Goal: Complete application form: Complete application form

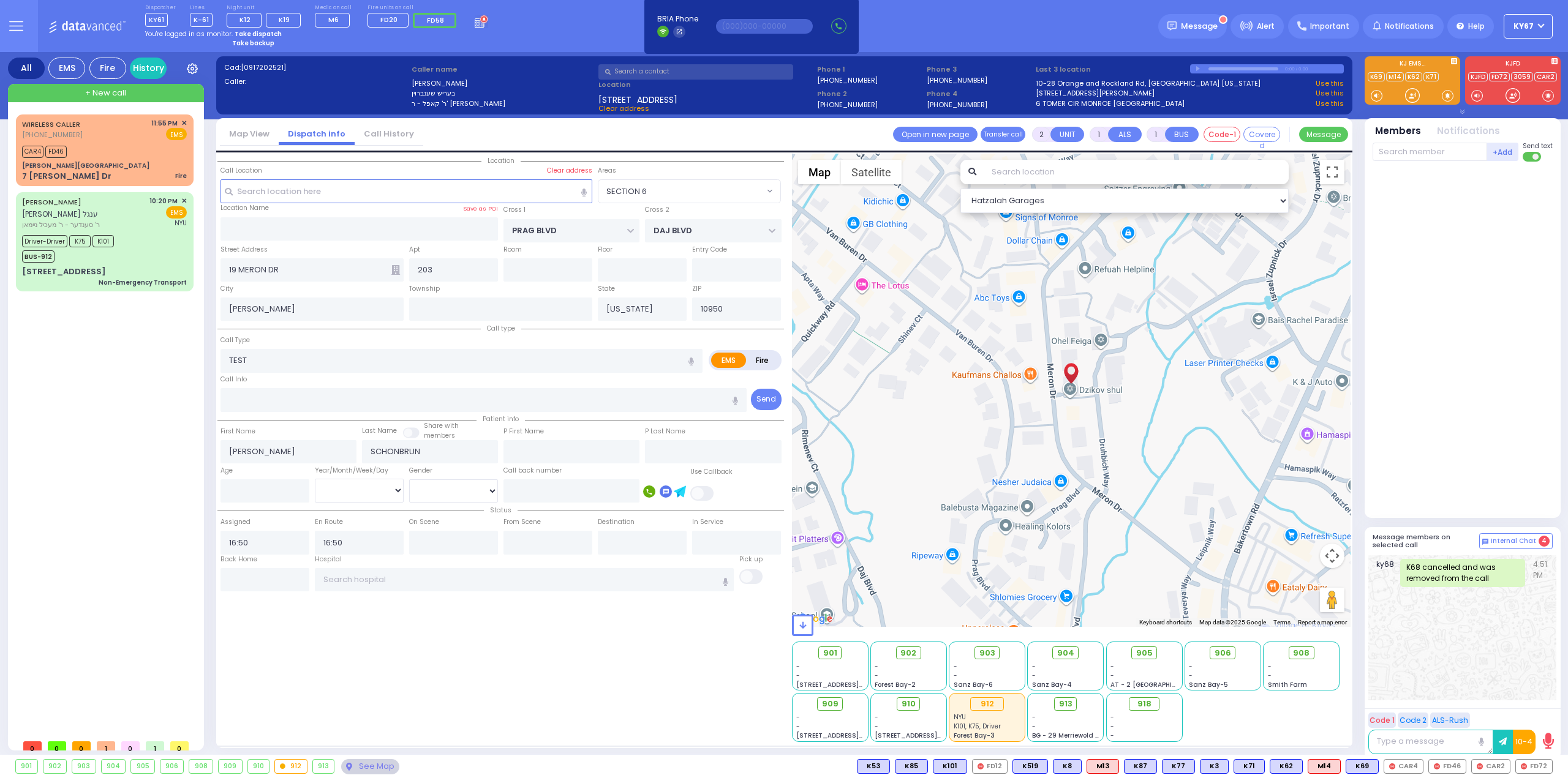
select select "SECTION 6"
select select
click at [125, 141] on div "WIRELESS CALLER (845) 662-9167 11:55 PM ✕ EMS CAR4" at bounding box center [104, 151] width 172 height 68
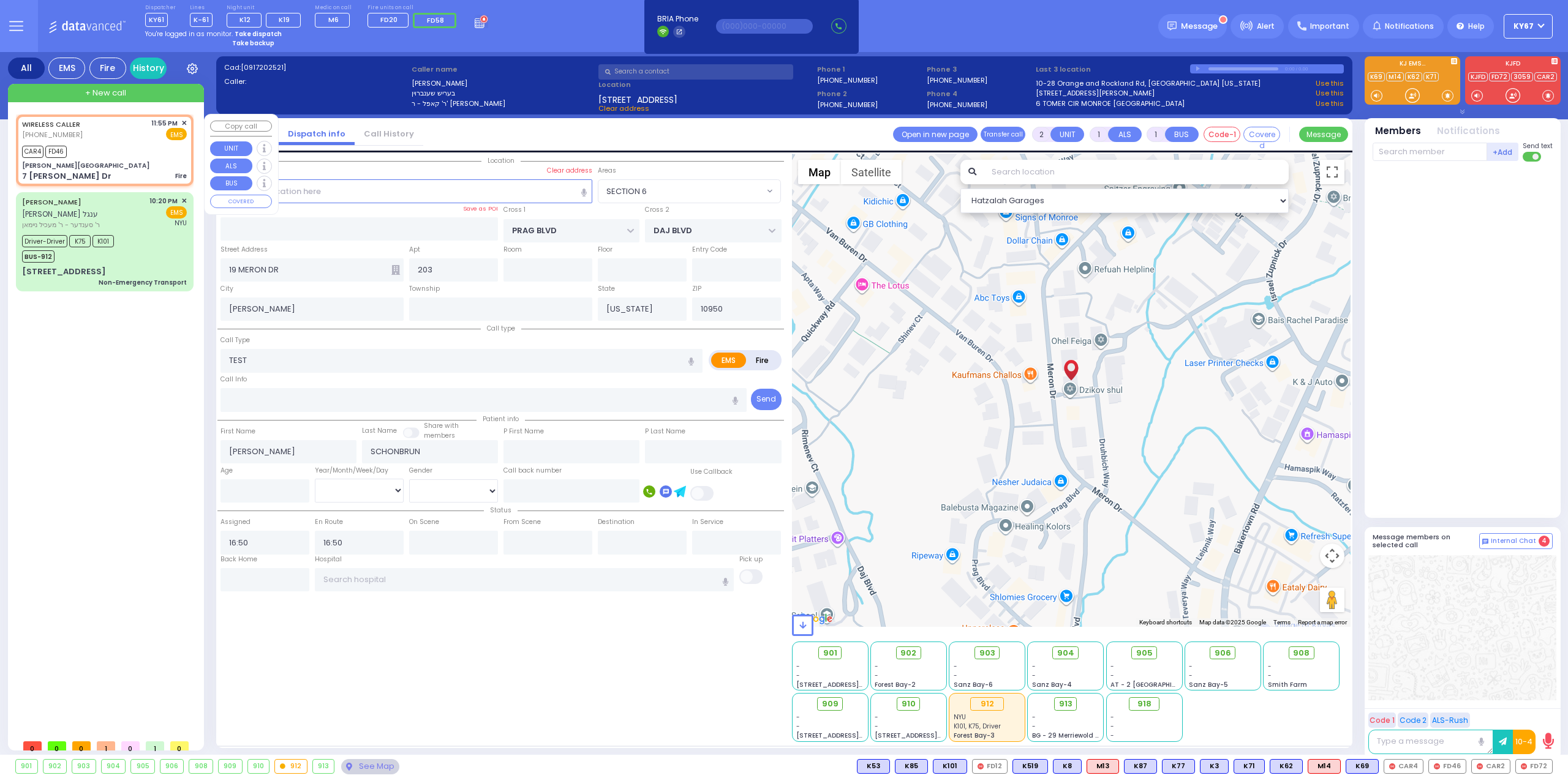
select select
type input "Fire"
radio input "true"
select select
type input "23:55"
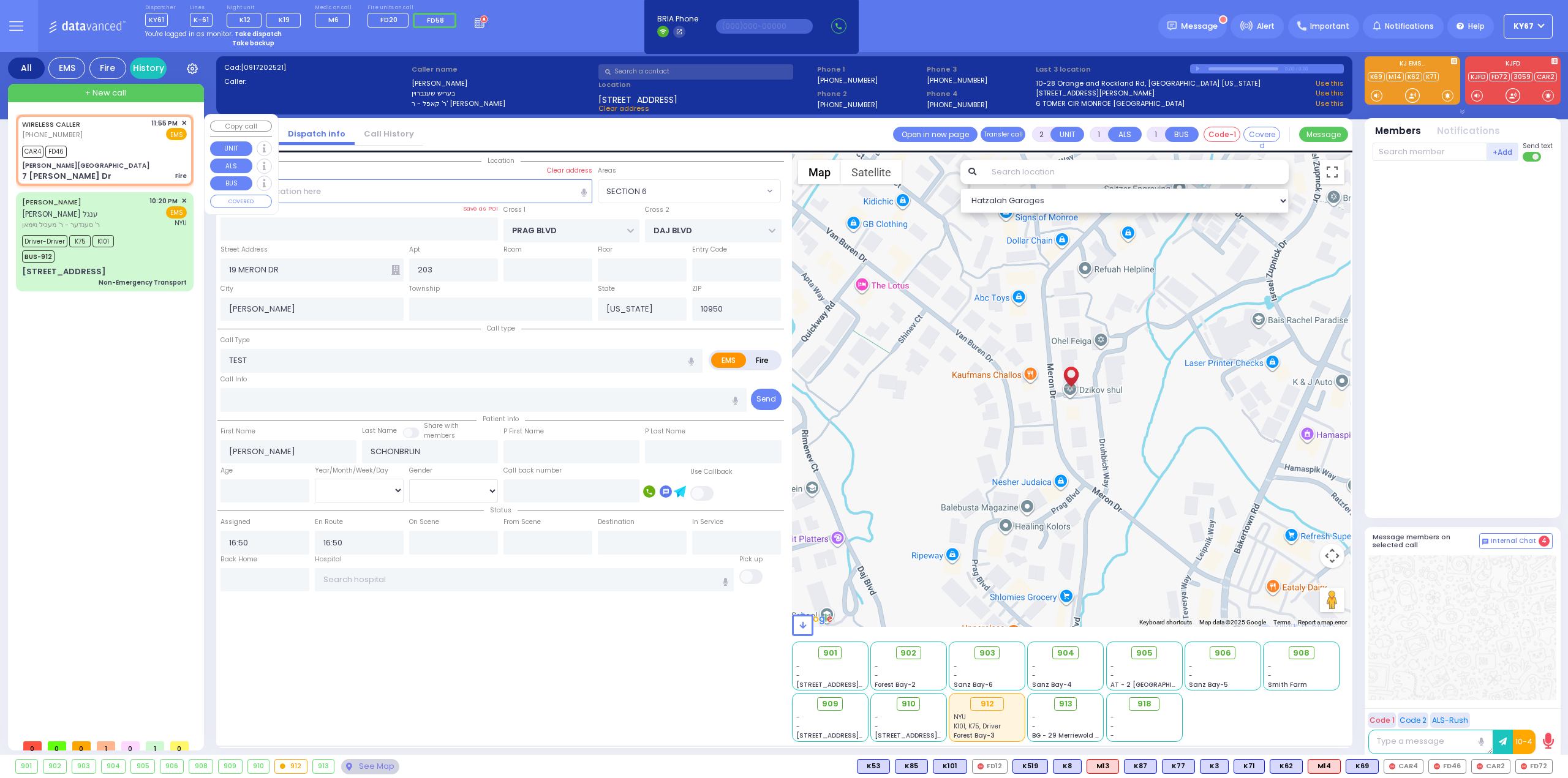
type input "23:58"
select select "Hatzalah Garages"
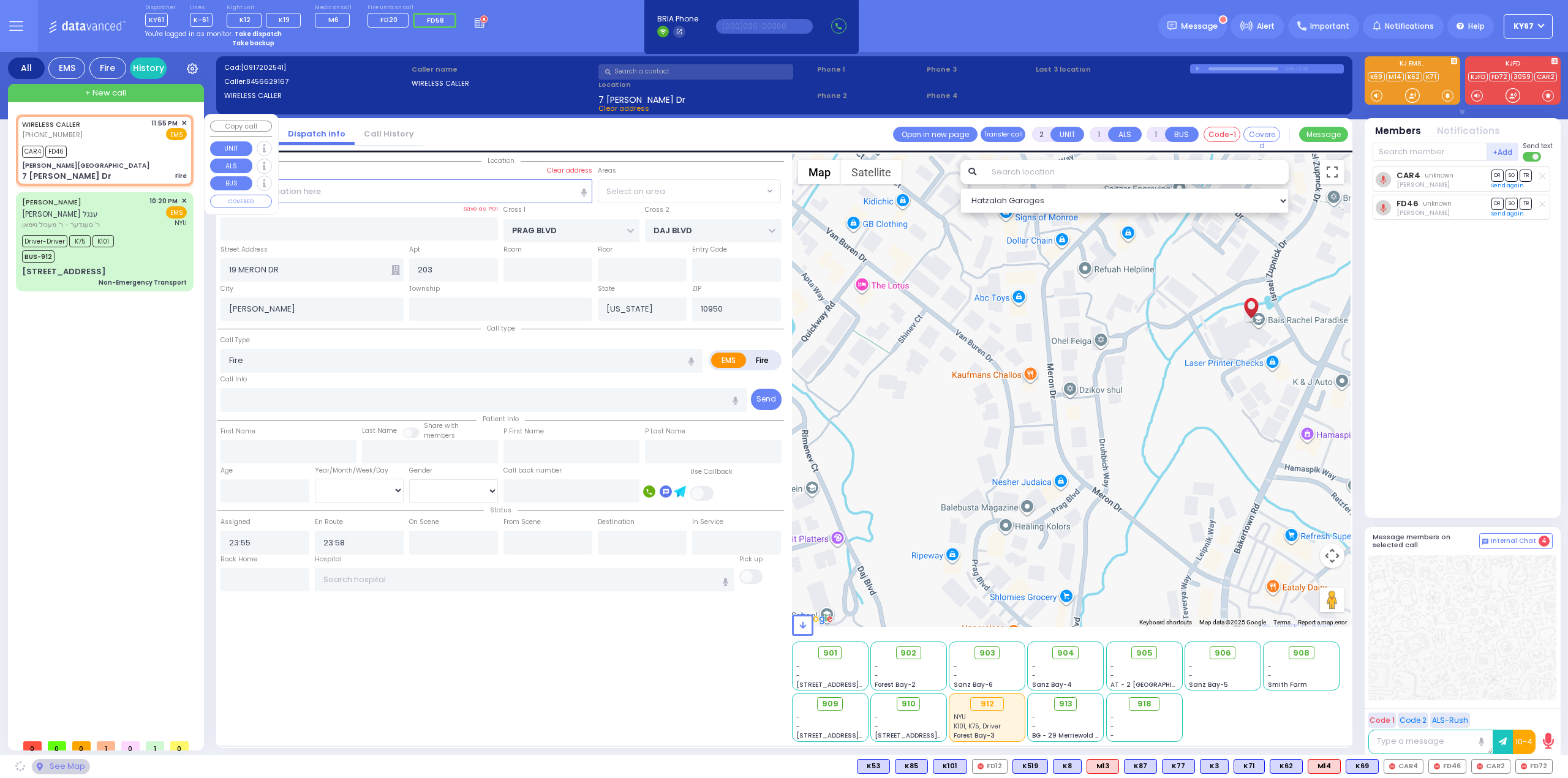
type input "Bais Rochel School"
type input "VAYOEL MOSHE COURT"
type input "BAKERTOWN RD"
type input "7 Israel Zupnick Dr"
select select "SECTION 4"
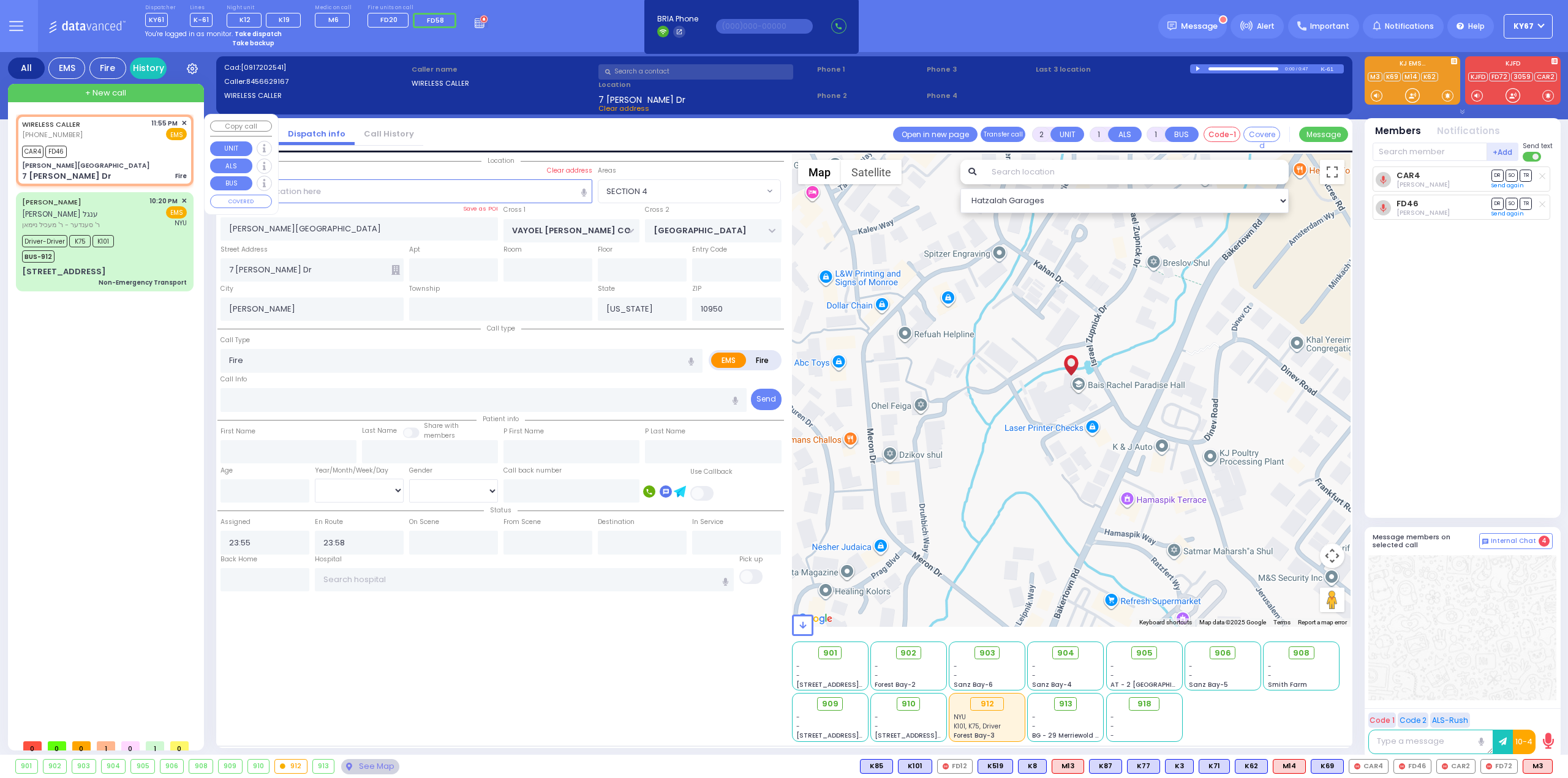
click at [185, 122] on span "✕" at bounding box center [184, 123] width 6 height 10
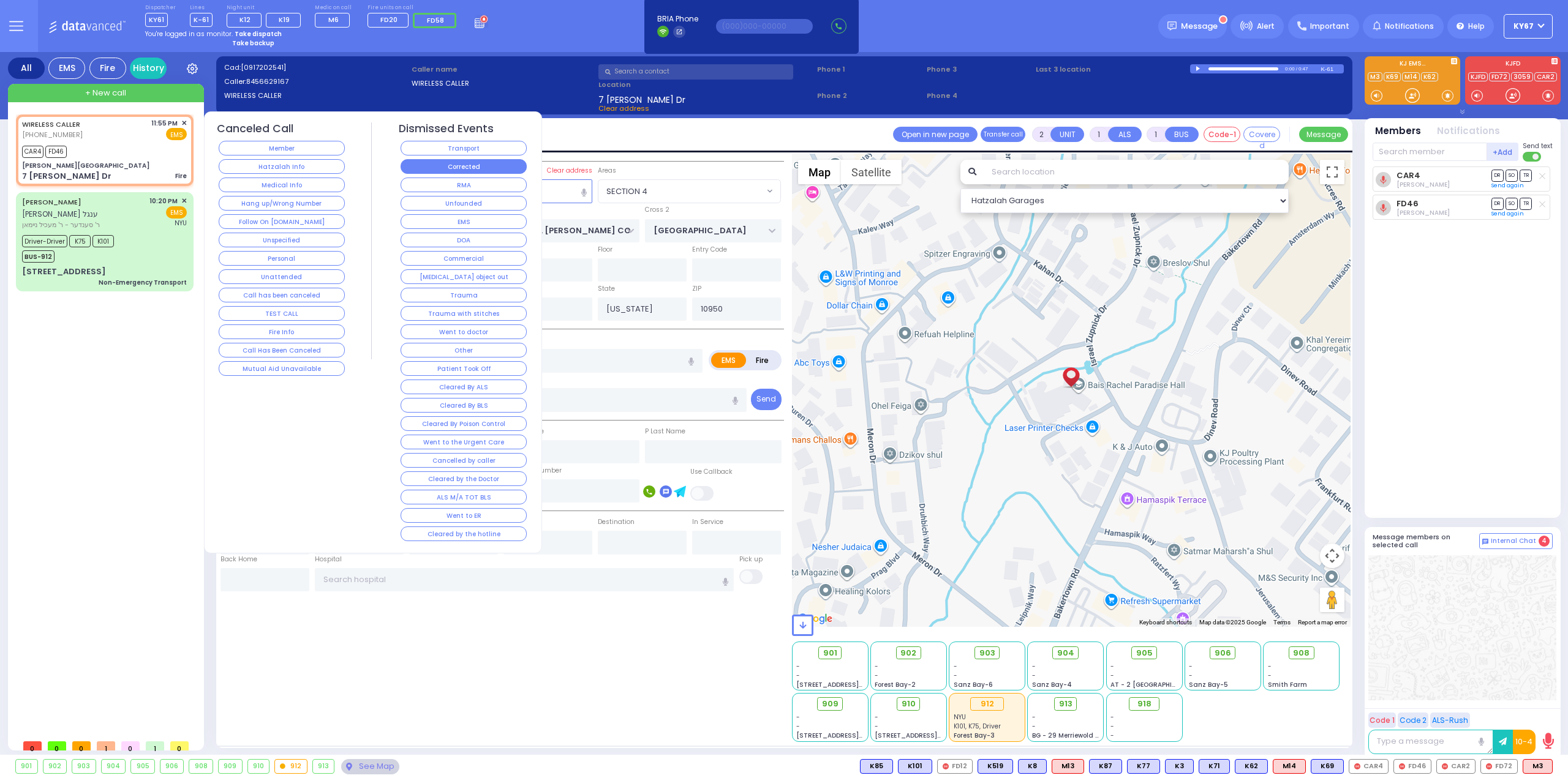
click at [501, 161] on button "Corrected" at bounding box center [464, 167] width 126 height 14
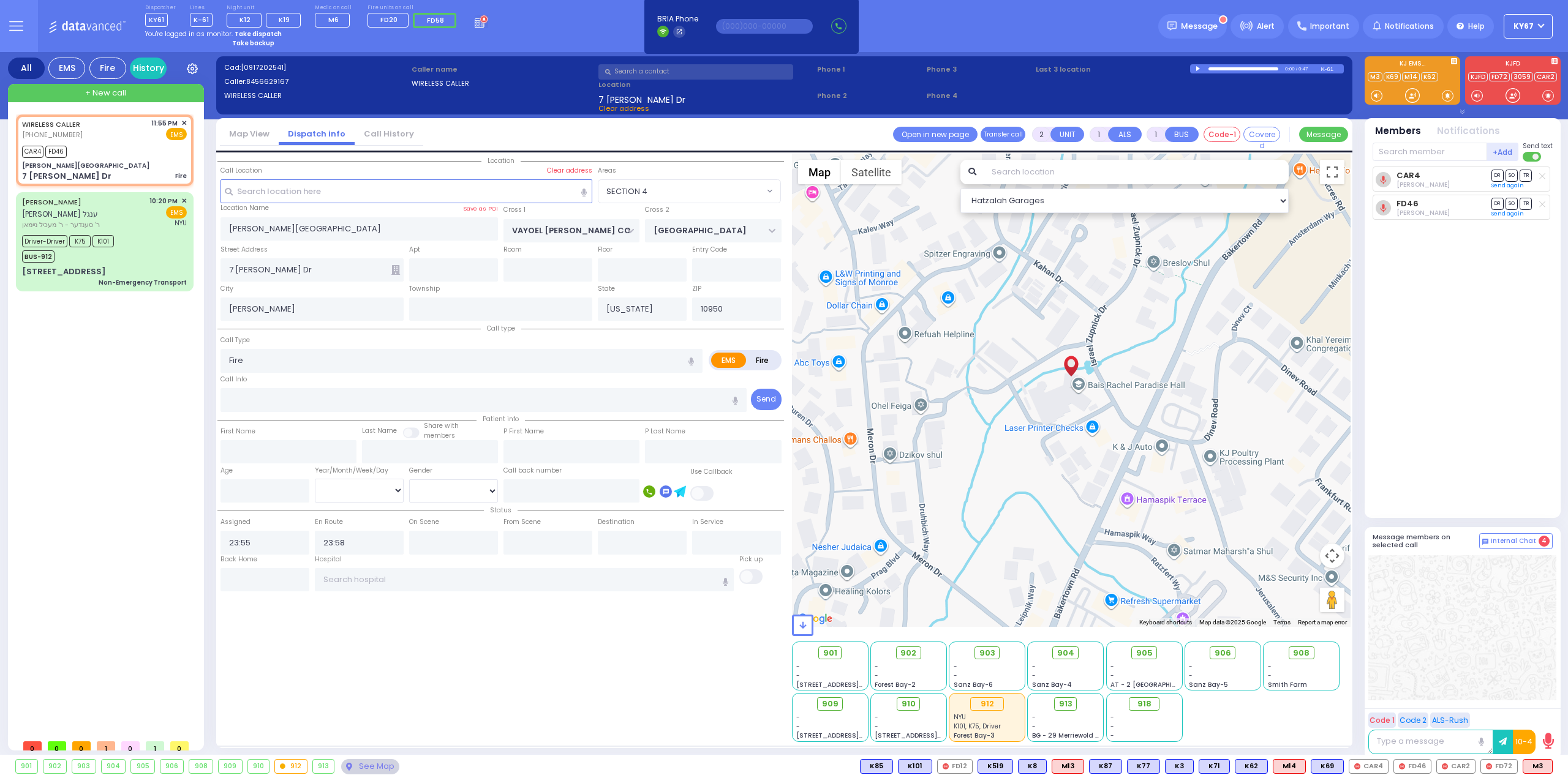
select select
radio input "true"
select select
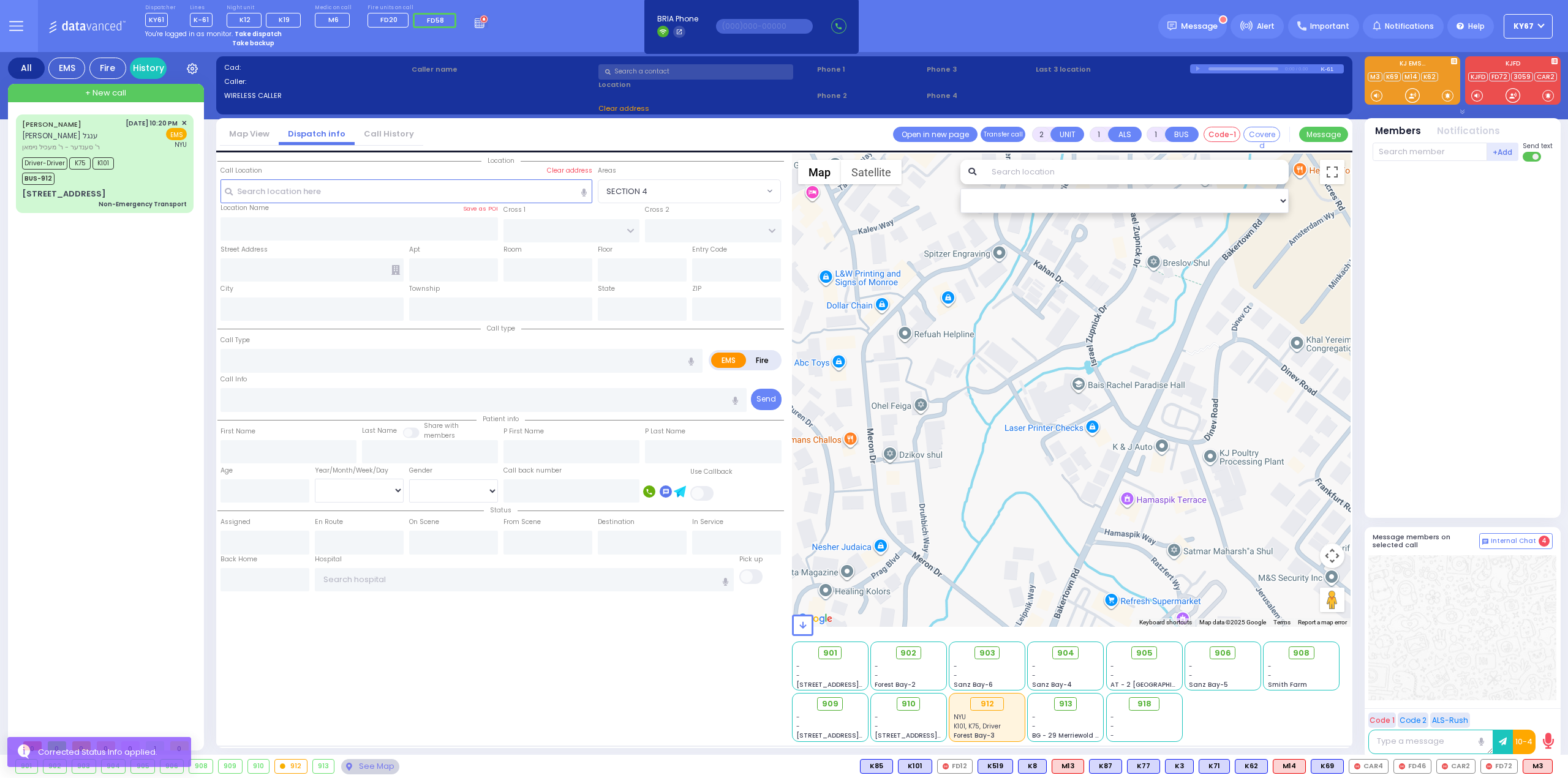
click at [141, 237] on div "MRS. ENGEL יודא לייבוש ענגל ר' סענדער - ר' מעכיל ניימאן 9/17/2025 10:20 PM ✕" at bounding box center [107, 424] width 183 height 619
click at [149, 133] on div "EMS" at bounding box center [156, 134] width 62 height 12
type input "6"
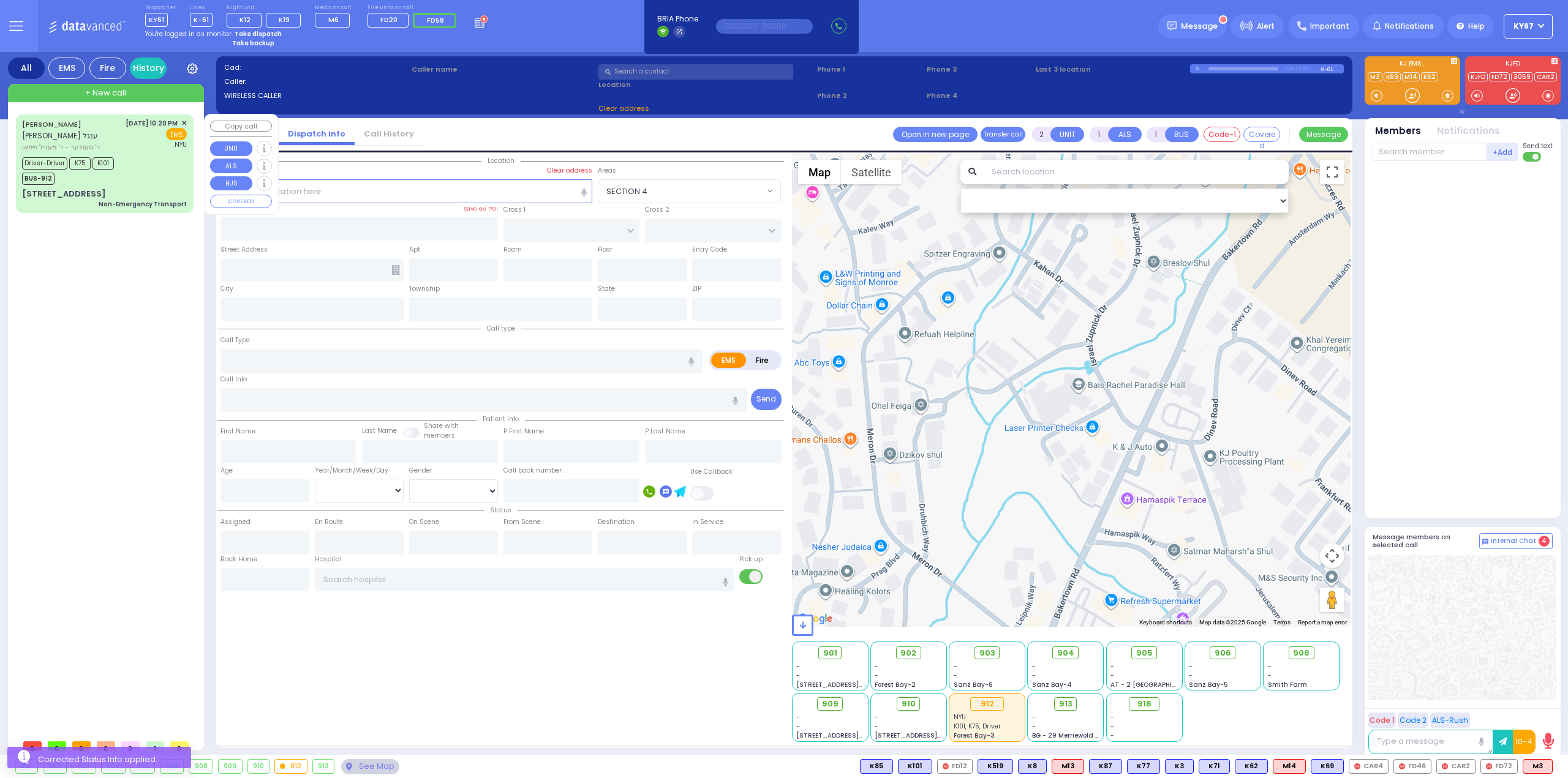
select select
type input "Non-Emergency Transport"
radio input "true"
type input "MRS."
type input "ENGEL"
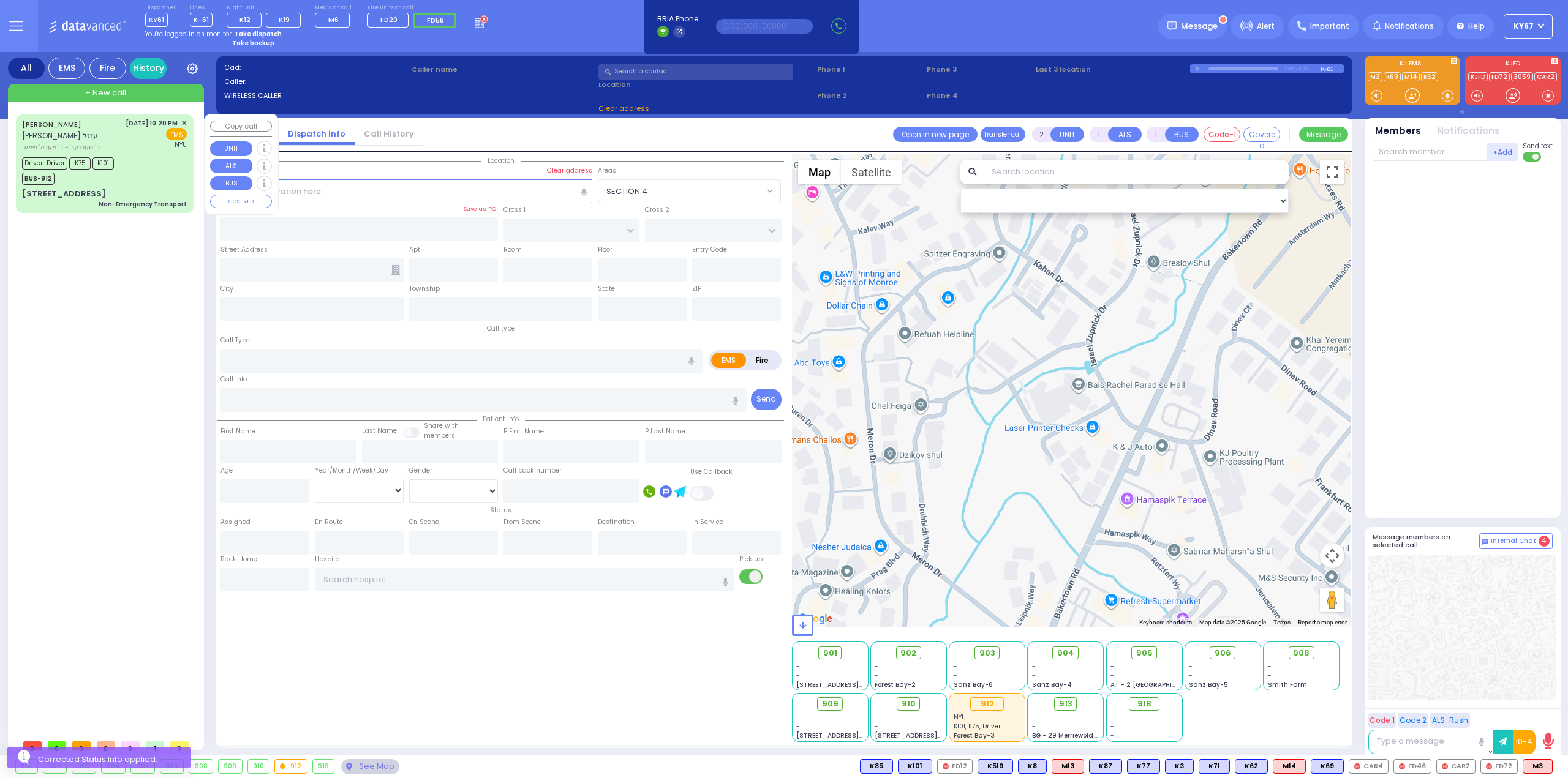
type input "Chaya"
type input "Engel"
type input "78"
select select "Year"
select select "[DEMOGRAPHIC_DATA]"
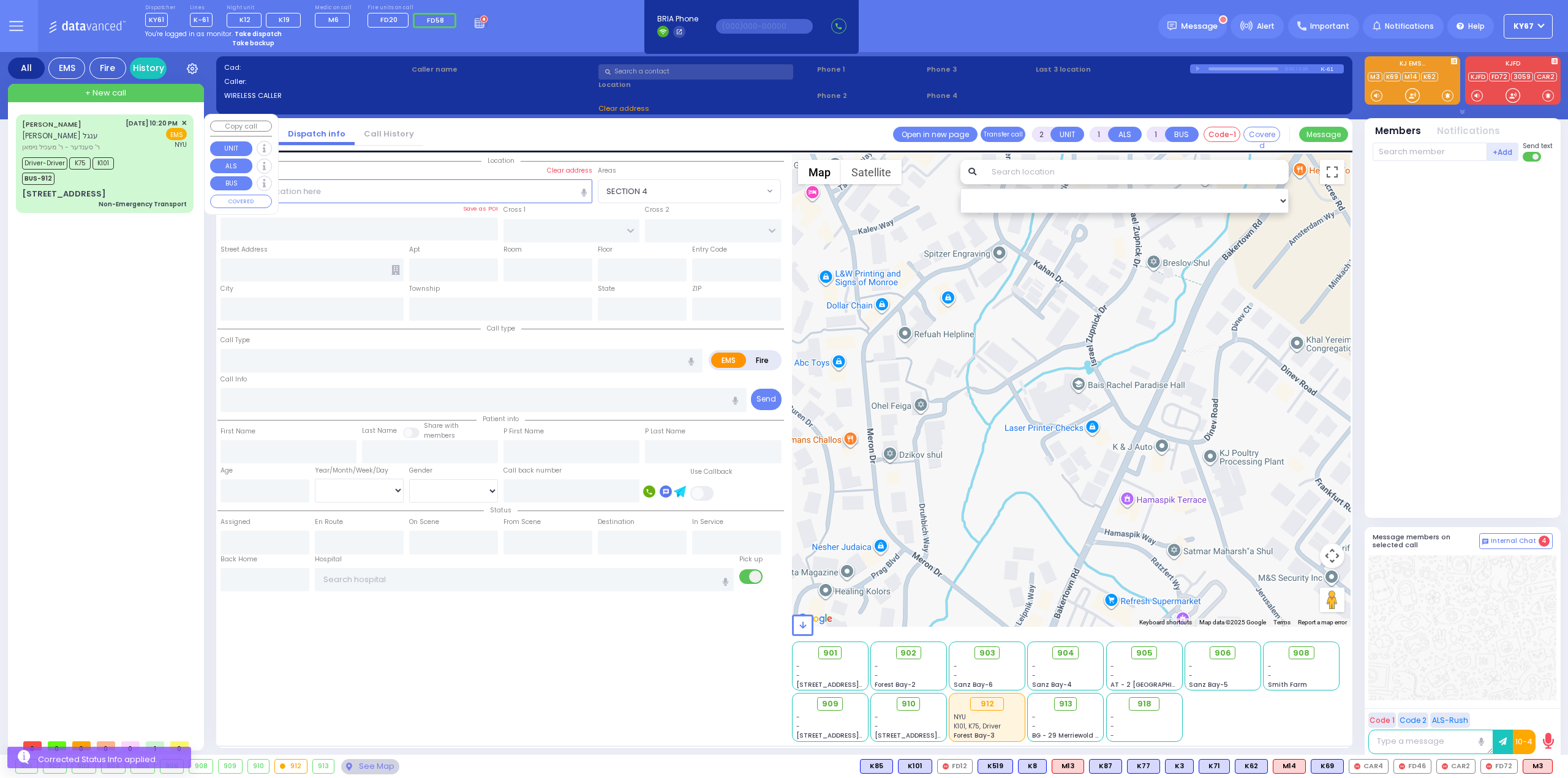
type input "22:20"
type input "22:21"
type input "23:15"
type input "23:40"
type input "00:30"
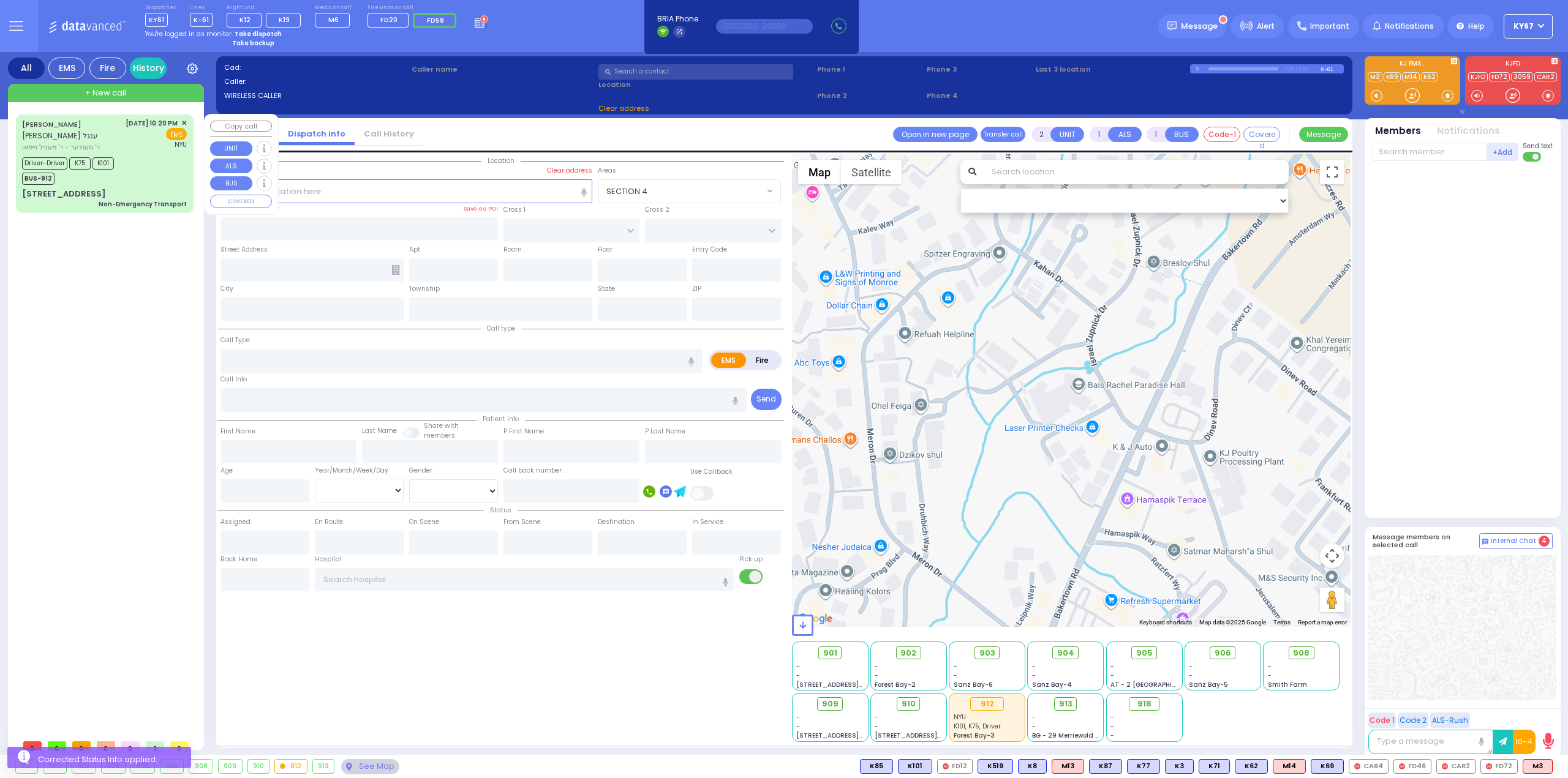
type input "00:50"
type input "NYU Langone Medical Center"
select select "Hatzalah Garages"
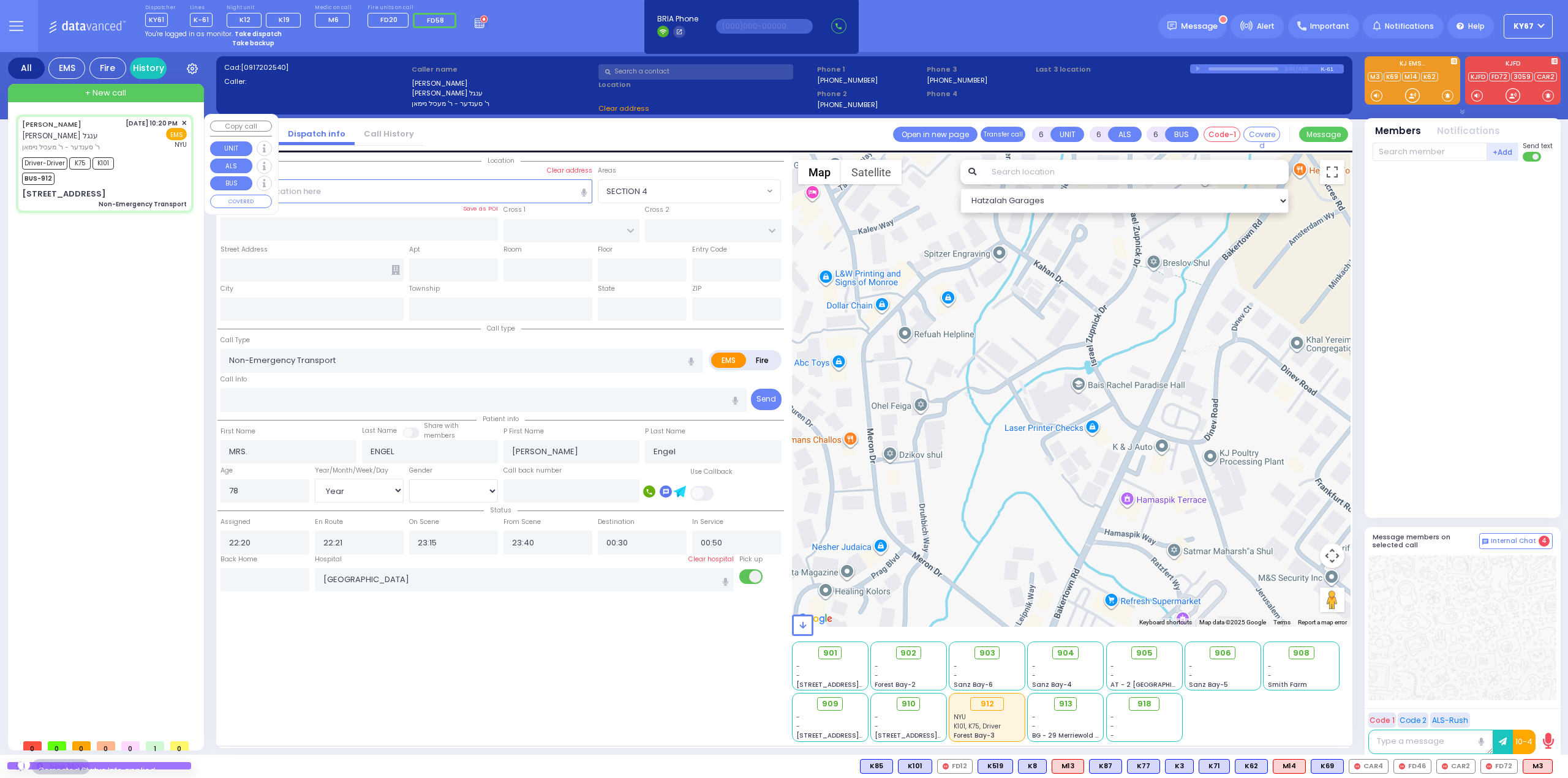
type input "FOREST RD"
type input "LUBLIN WAY"
type input "6 QUICKWAY RD"
type input "201"
type input "Monroe"
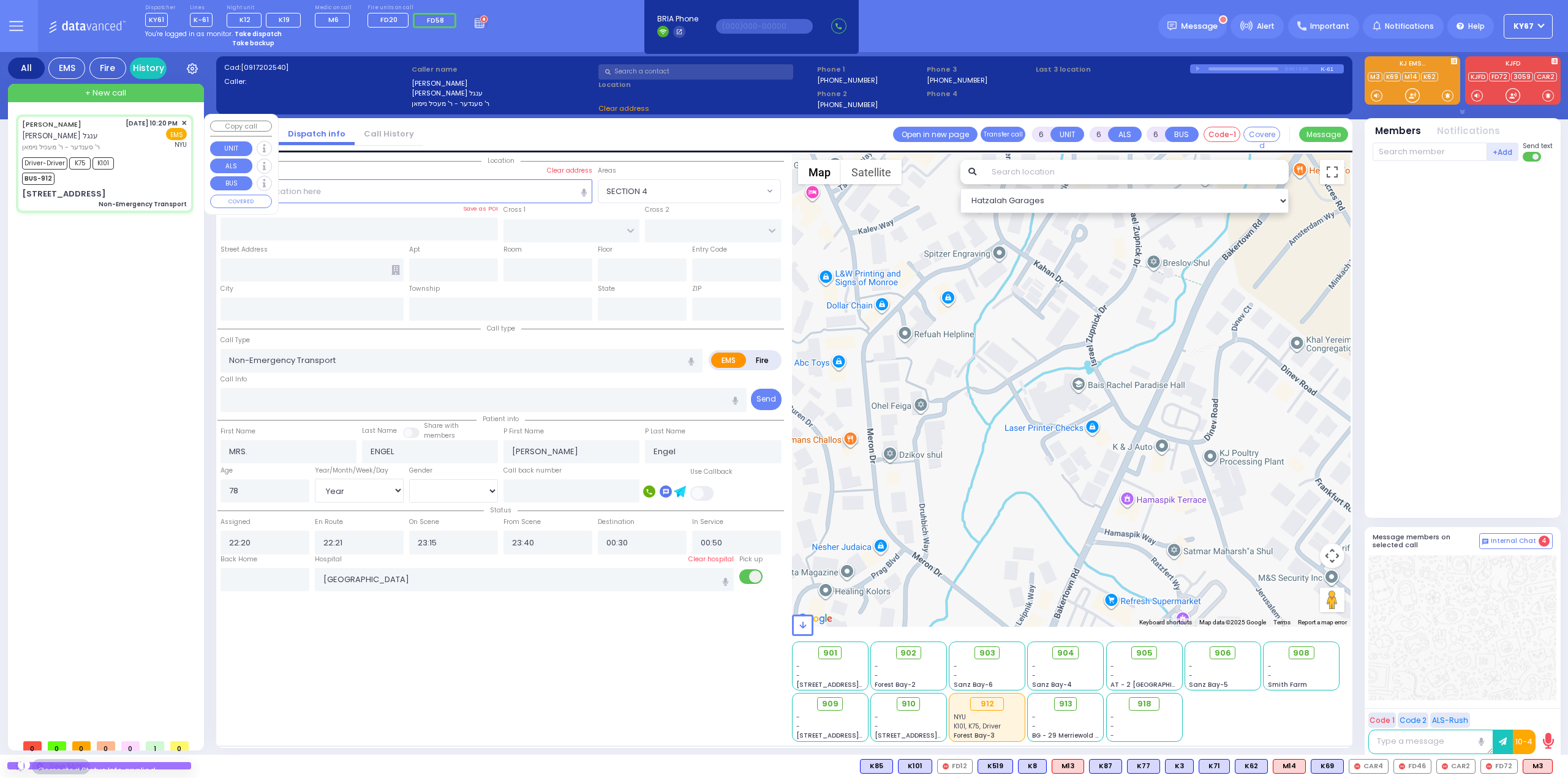
type input "[US_STATE]"
type input "10950"
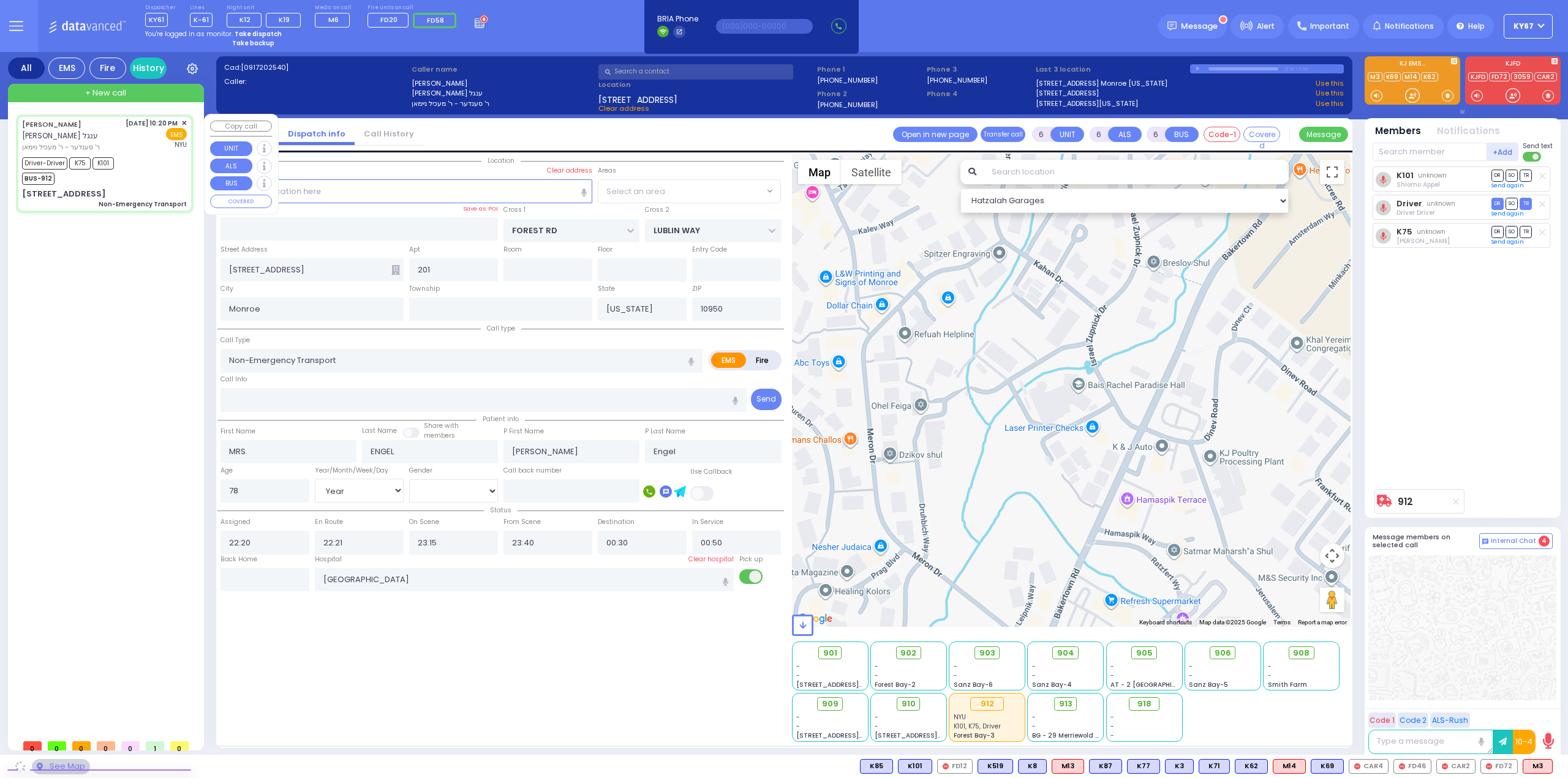
select select "MONROE"
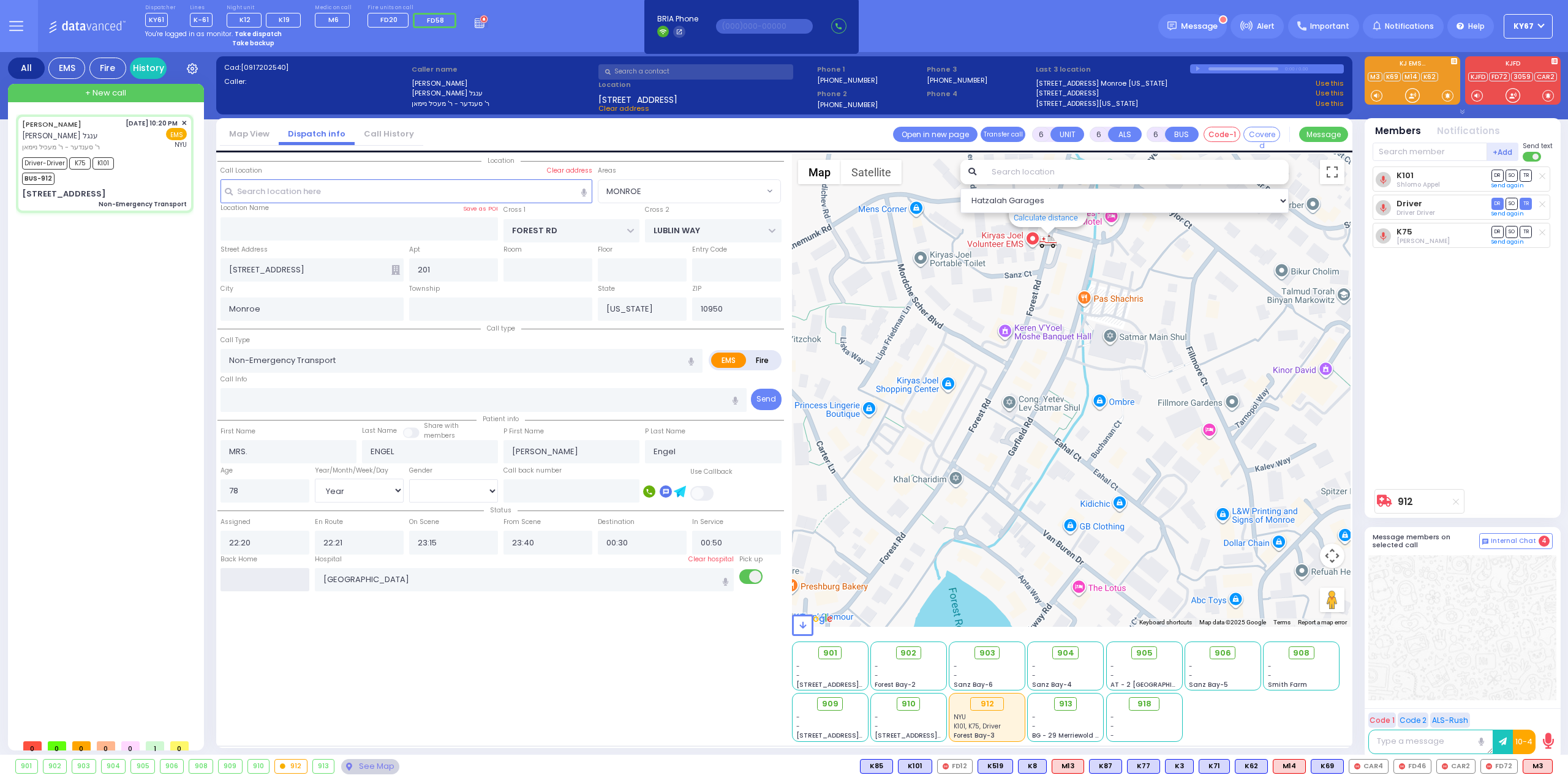
click at [267, 582] on input "text" at bounding box center [264, 580] width 89 height 23
click at [267, 582] on input "text" at bounding box center [264, 580] width 89 height 23
type input "00:17"
select select
radio input "true"
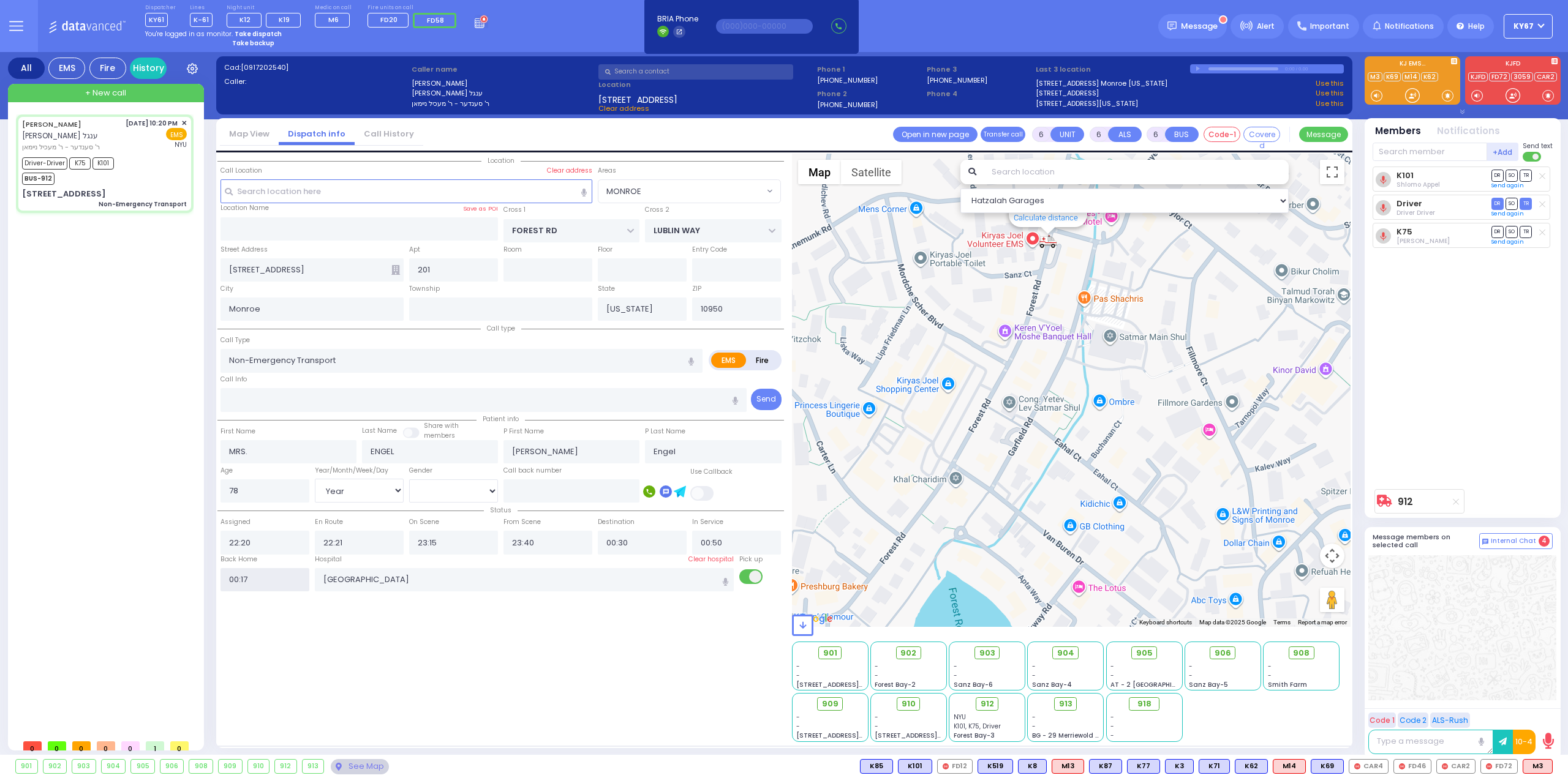
select select
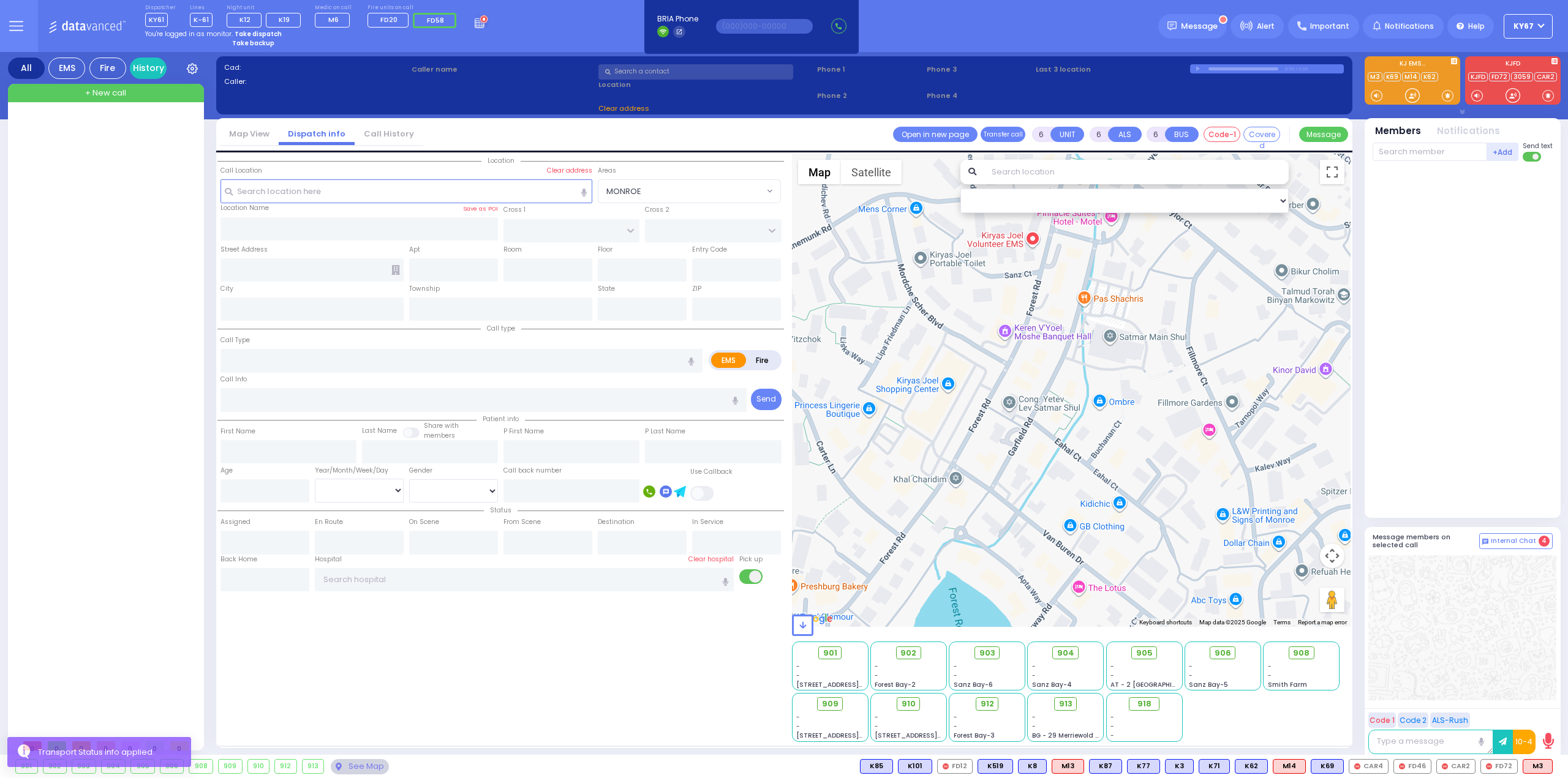
click at [489, 689] on div "Location" at bounding box center [501, 448] width 567 height 588
drag, startPoint x: 664, startPoint y: 718, endPoint x: 676, endPoint y: 718, distance: 12.0
click at [664, 718] on div "Location" at bounding box center [501, 448] width 567 height 588
click at [575, 668] on div "Location" at bounding box center [501, 448] width 567 height 588
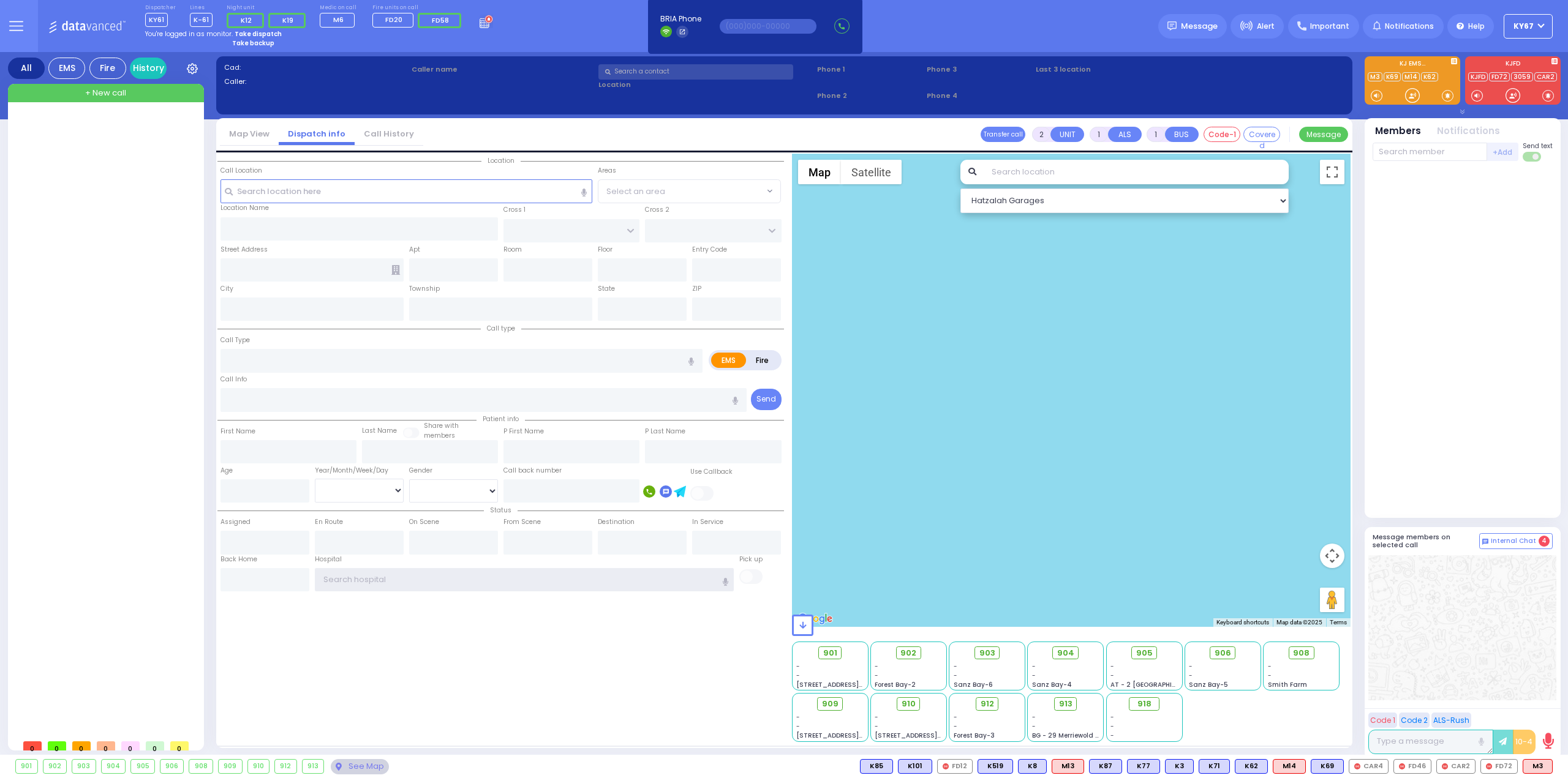
type input "Ky67"
drag, startPoint x: 433, startPoint y: 691, endPoint x: 429, endPoint y: 682, distance: 9.8
click at [433, 691] on div "Location State ZIP" at bounding box center [501, 448] width 567 height 588
drag, startPoint x: 383, startPoint y: 565, endPoint x: 290, endPoint y: 581, distance: 94.4
click at [290, 581] on div "Back Home Hospital Ky67" at bounding box center [501, 574] width 567 height 38
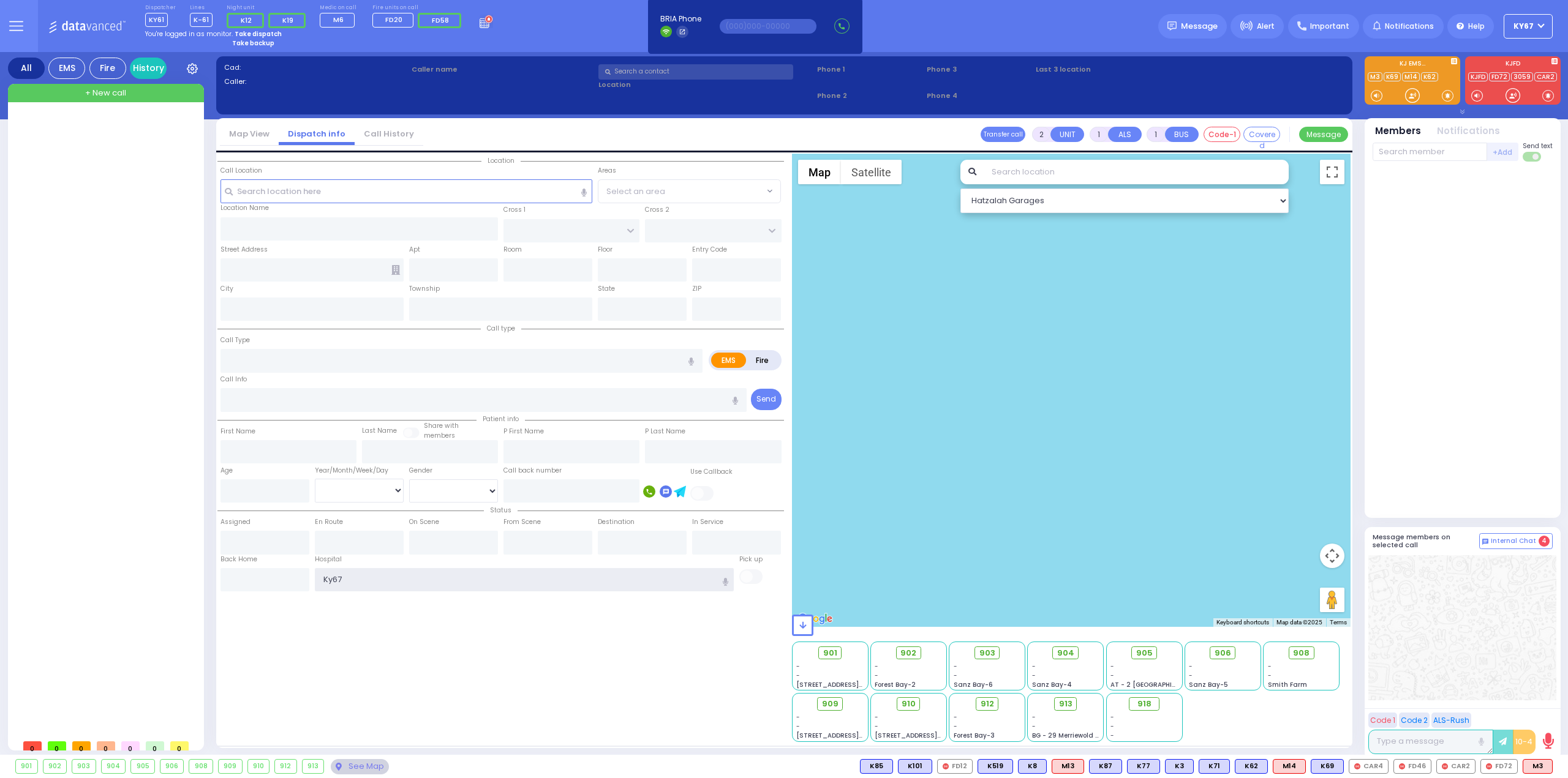
drag, startPoint x: 371, startPoint y: 577, endPoint x: 282, endPoint y: 580, distance: 89.1
click at [282, 580] on div "Back Home Hospital Ky67" at bounding box center [501, 574] width 567 height 38
click at [309, 648] on div "Location State ZIP" at bounding box center [501, 448] width 567 height 588
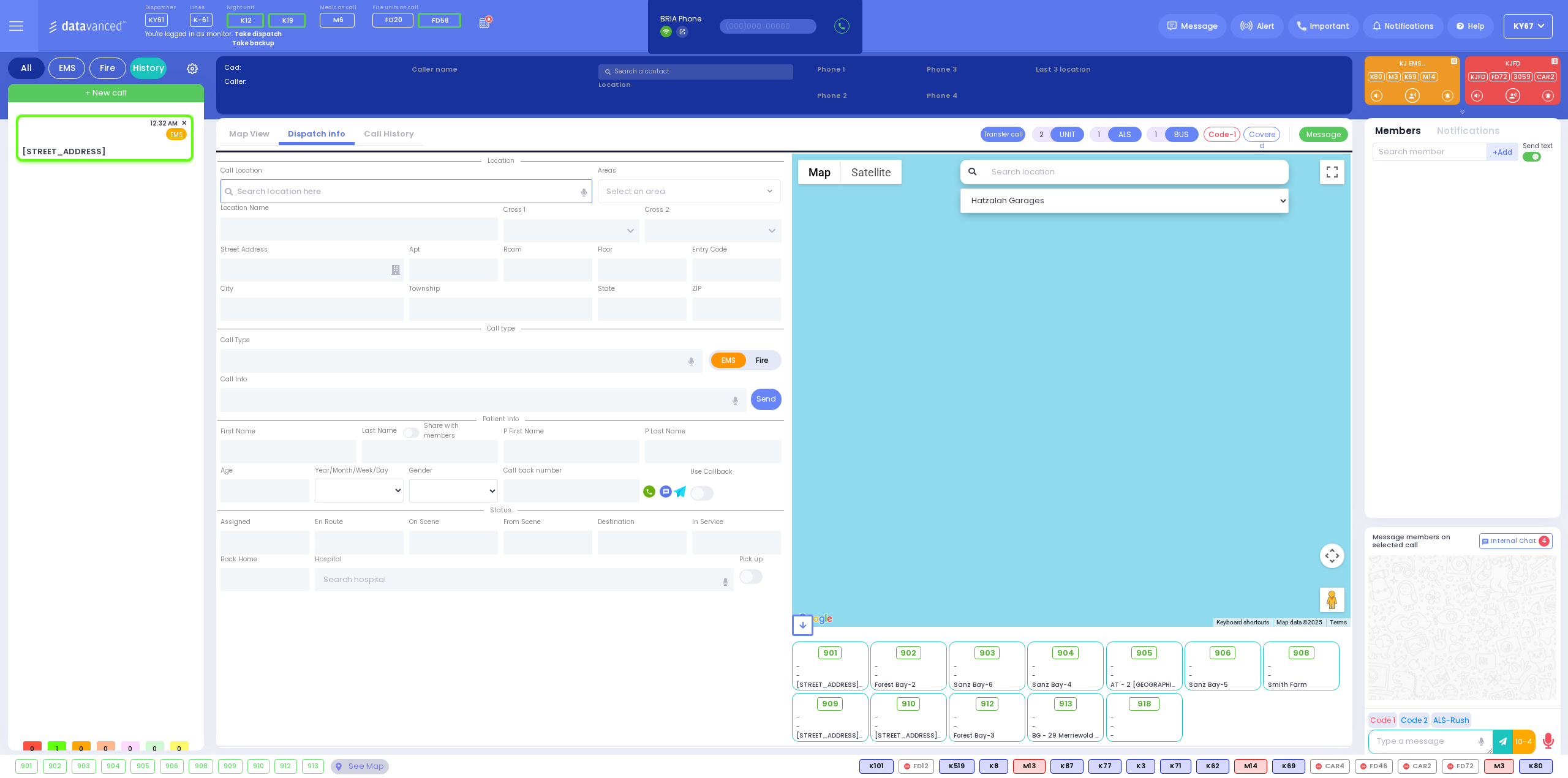
select select
radio input "true"
select select
type input "00:32"
select select "Hatzalah Garages"
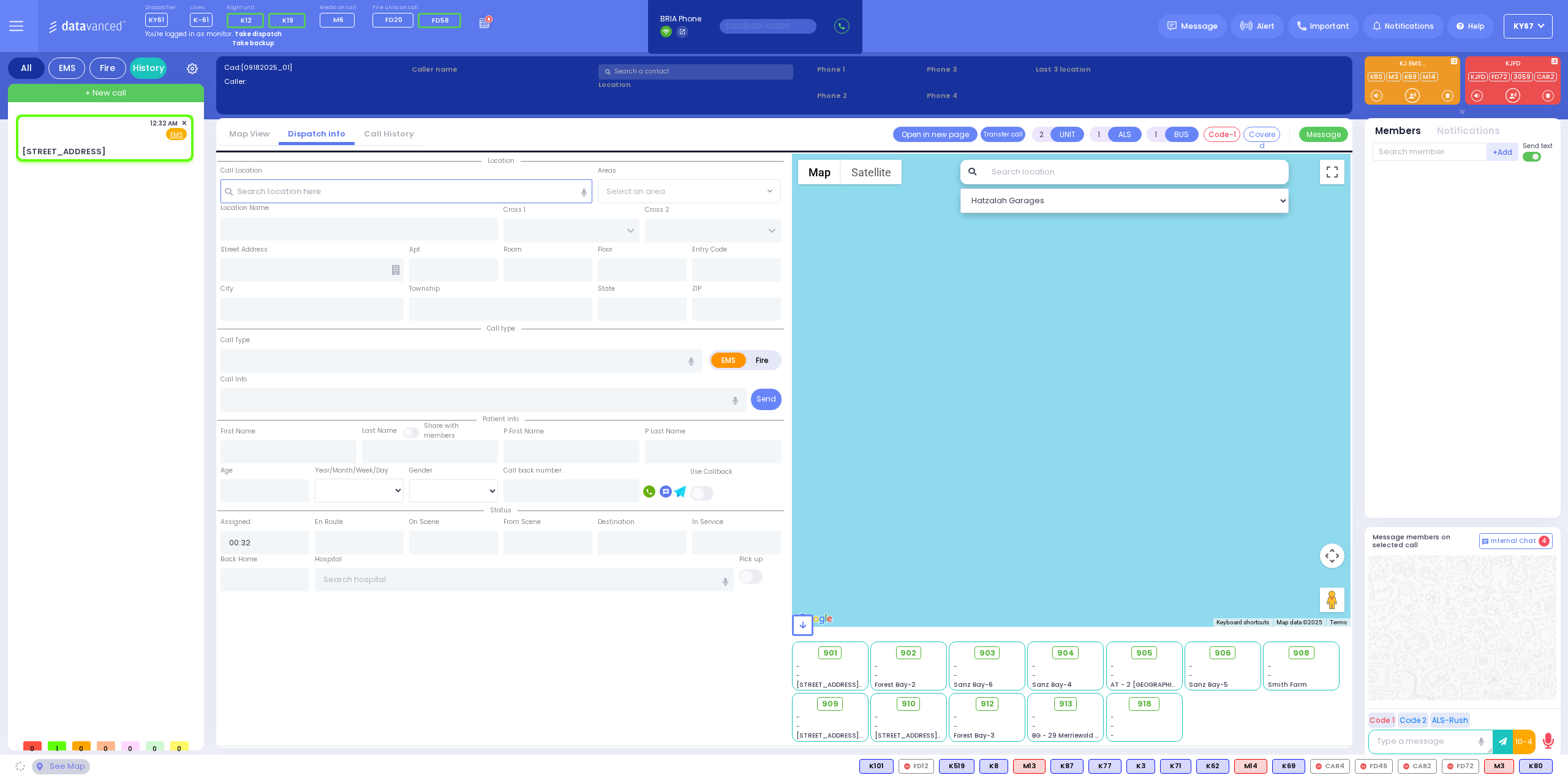
type input "FOREST RD"
type input "LUBLIN WAY"
type input "[STREET_ADDRESS]"
type input "Monroe"
type input "[US_STATE]"
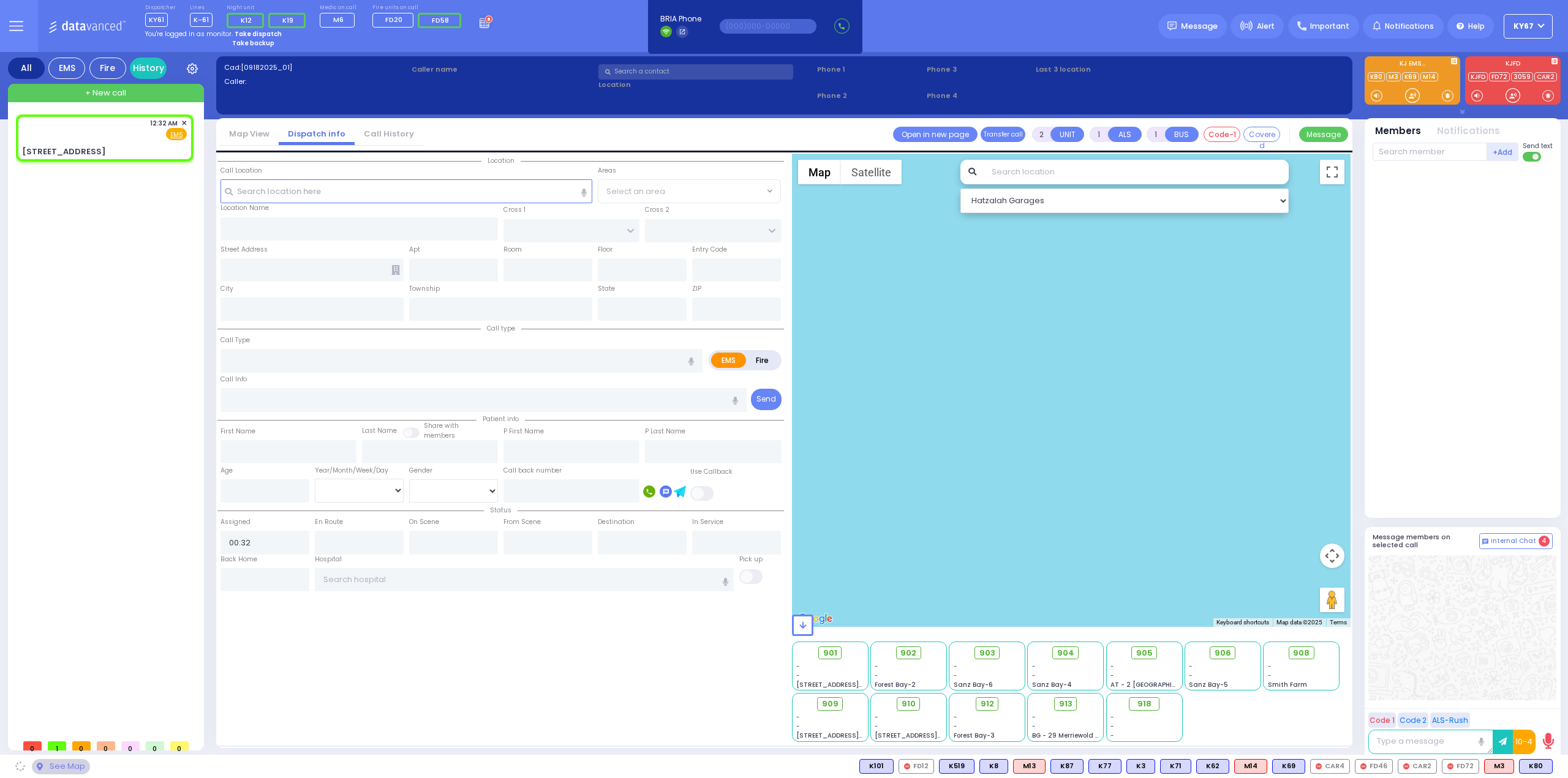
type input "10950"
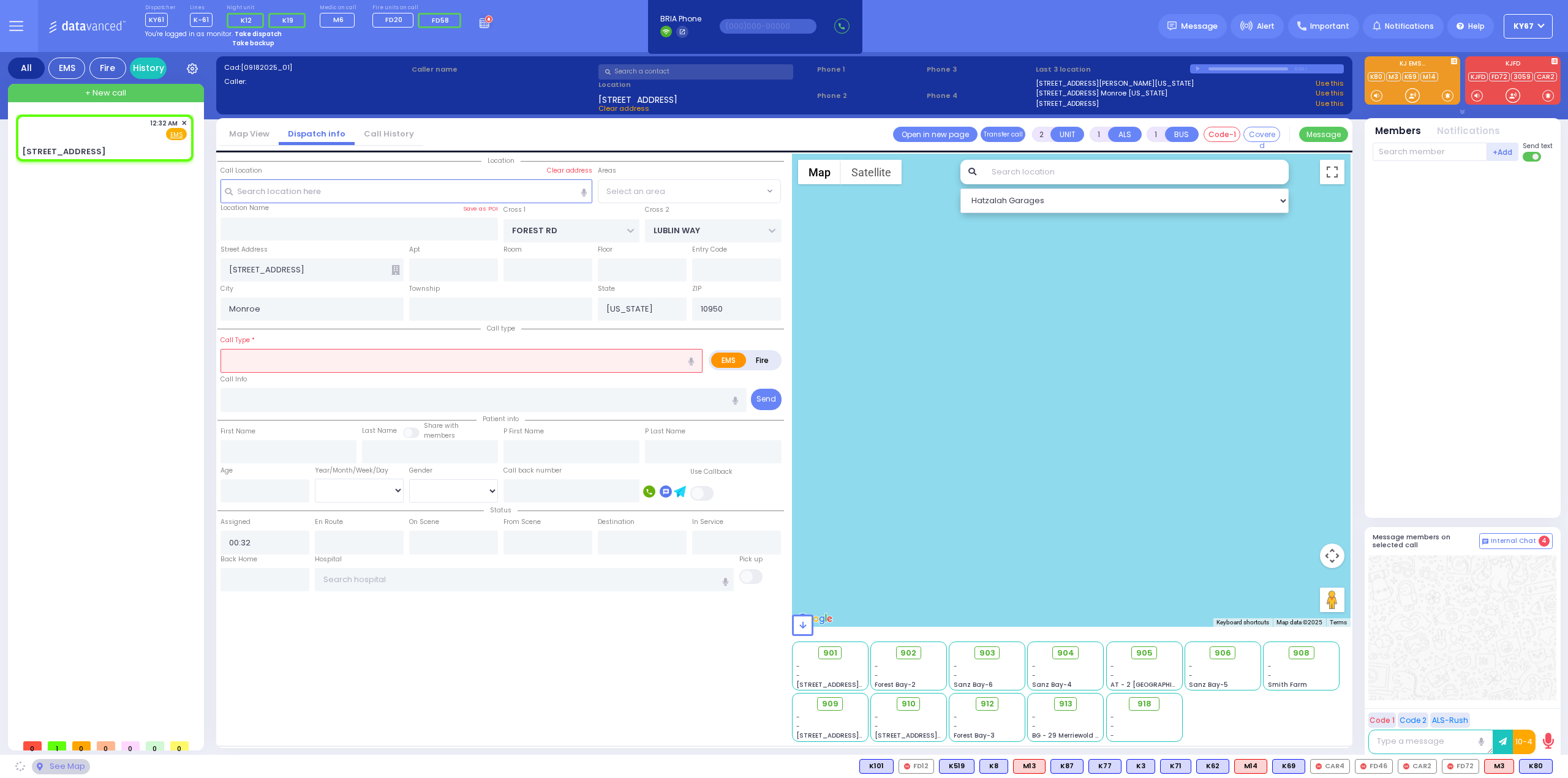
select select "MONROE"
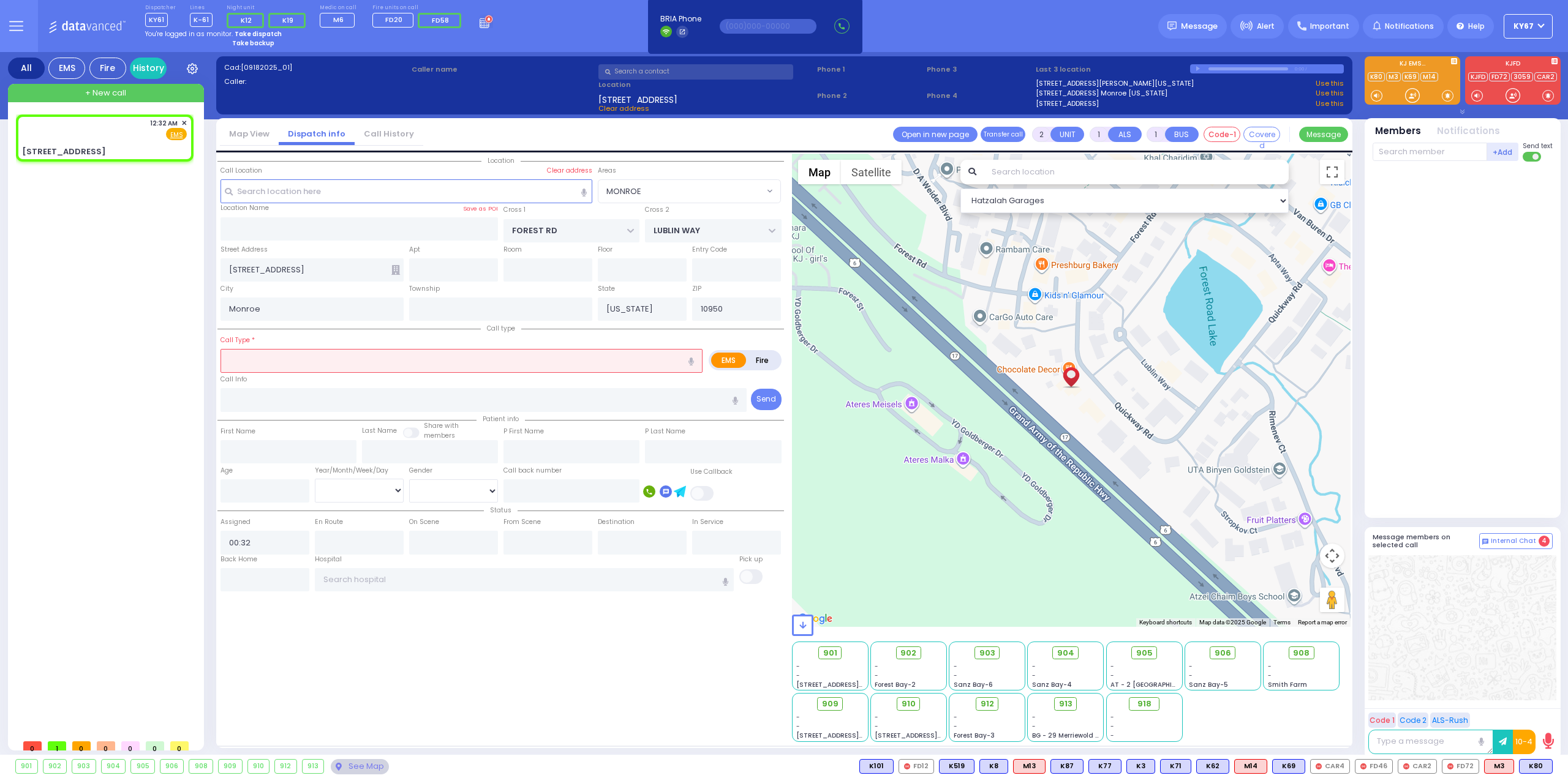
select select
radio input "true"
select select
select select "Hatzalah Garages"
select select "MONROE"
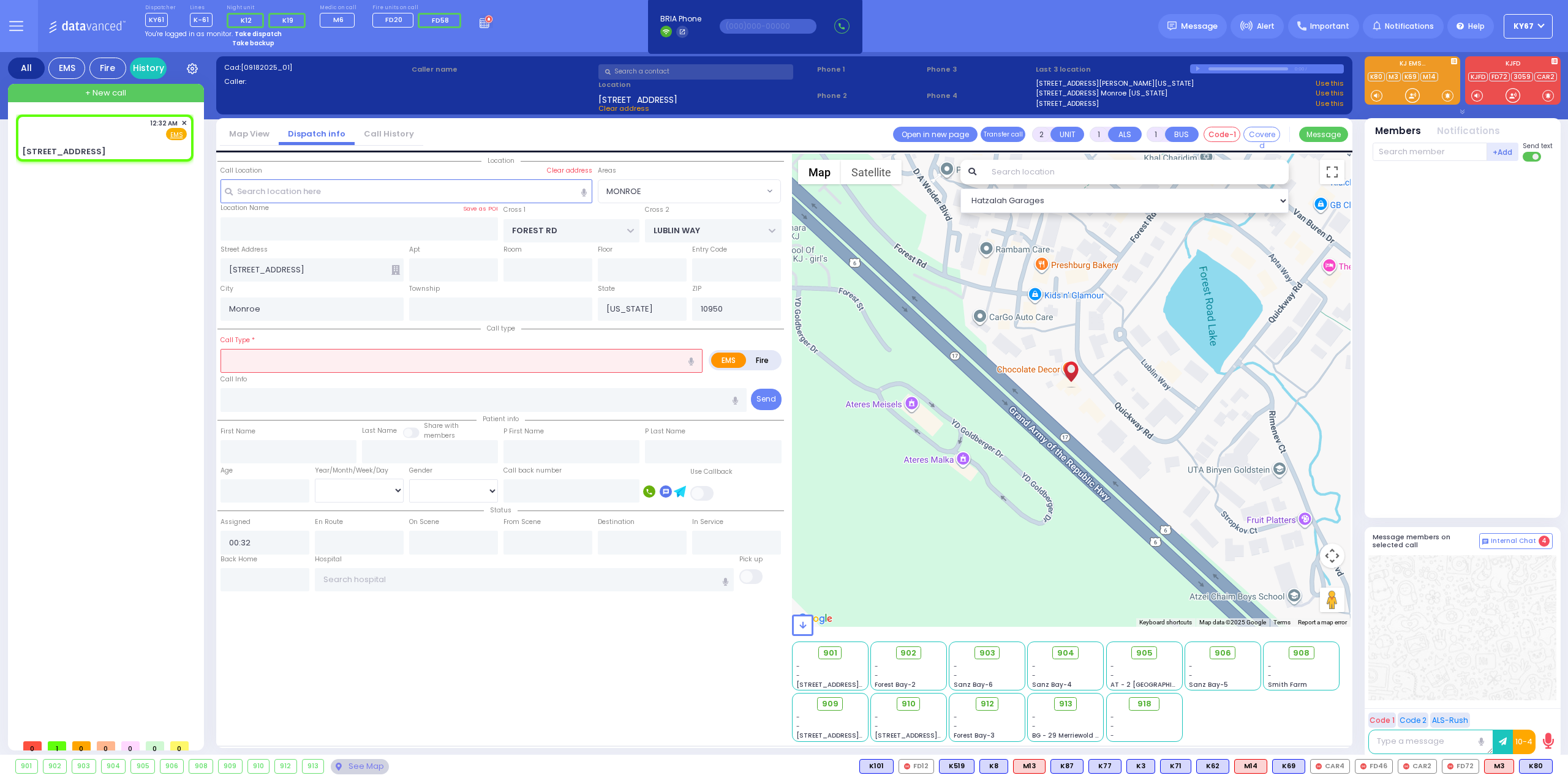
select select
radio input "true"
select select
type input "[STREET_ADDRESS]"
select select "Hatzalah Garages"
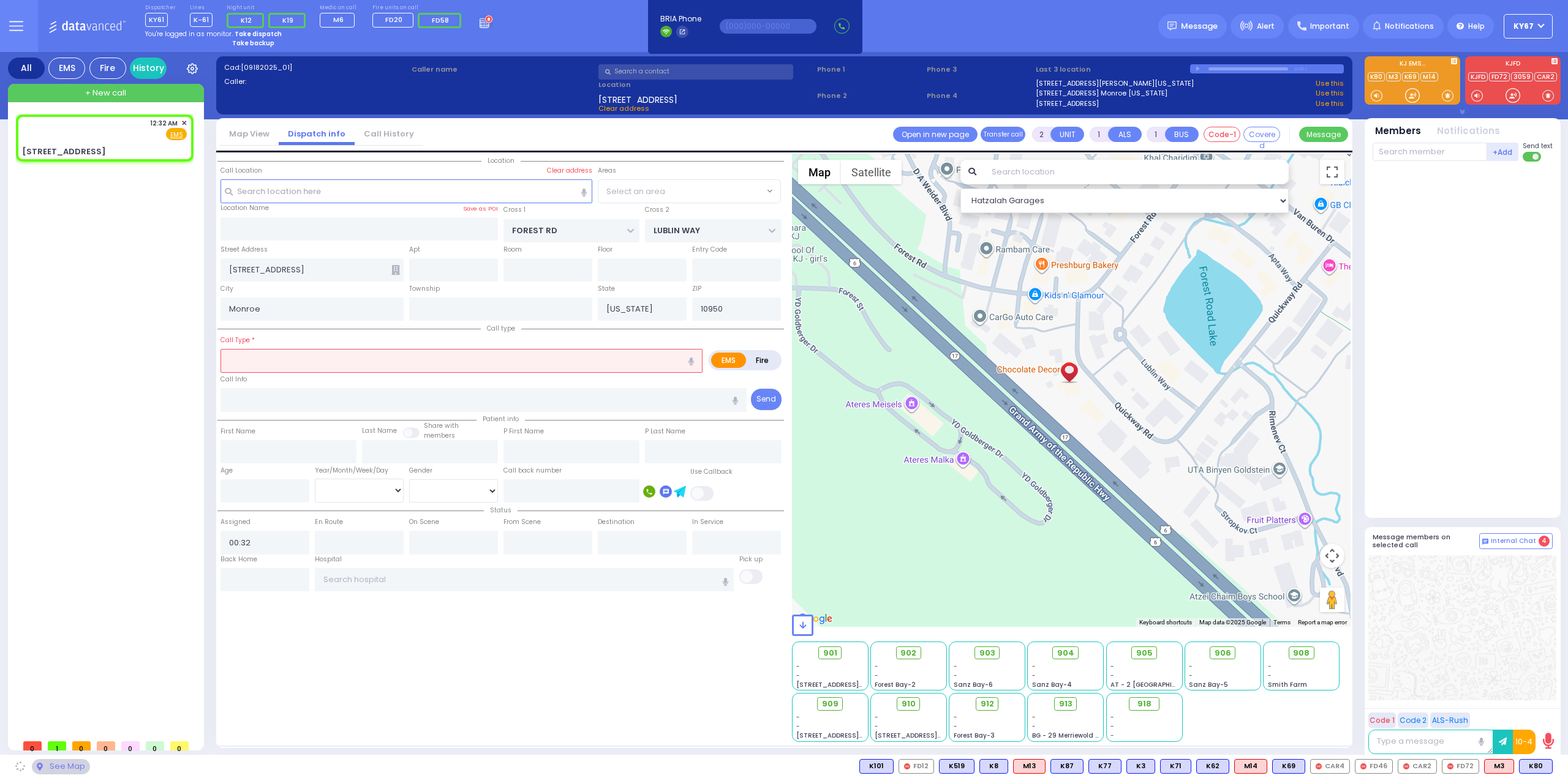
select select "MONROE"
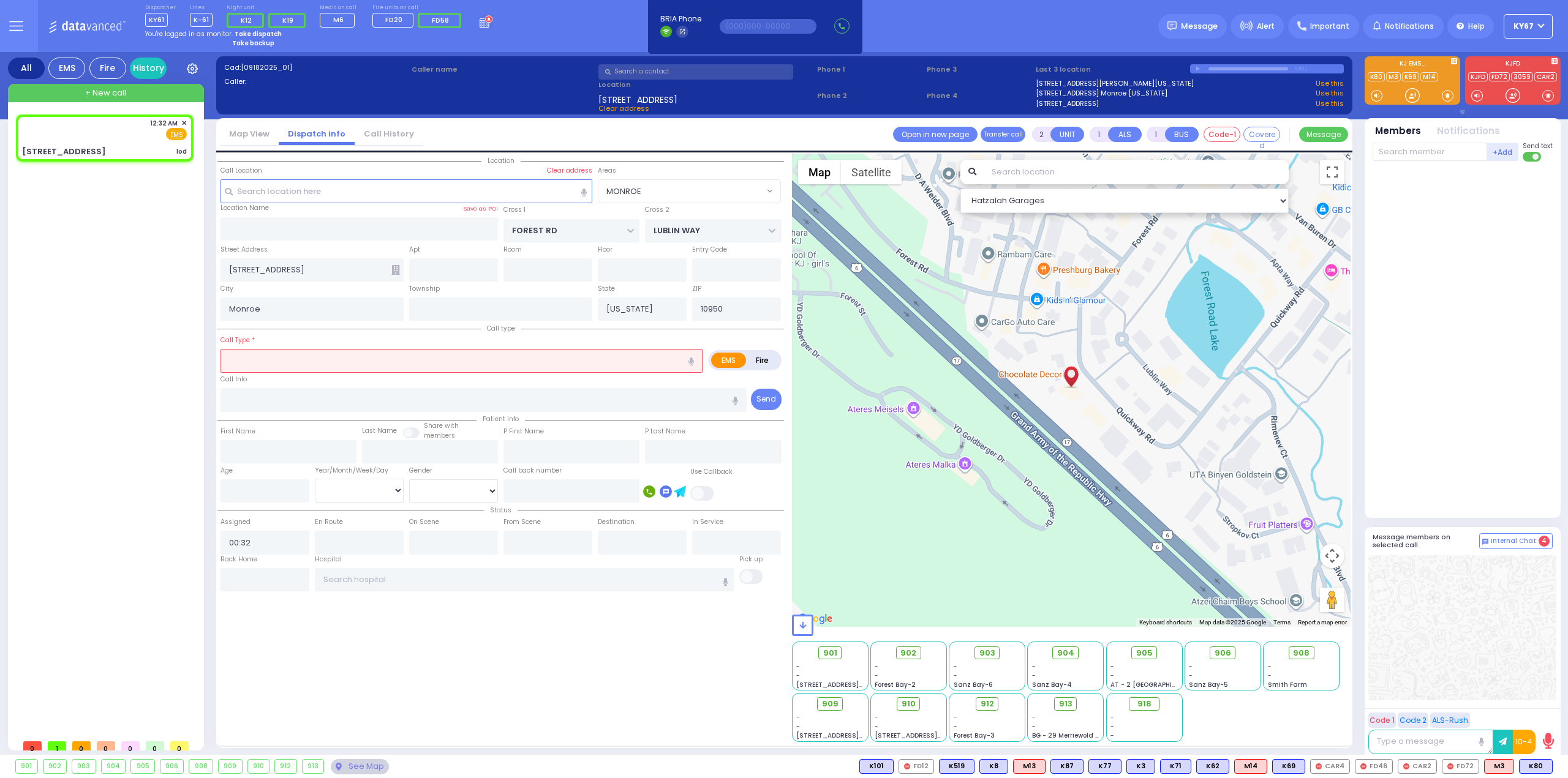
select select
type input "lod"
radio input "true"
select select
select select "Hatzalah Garages"
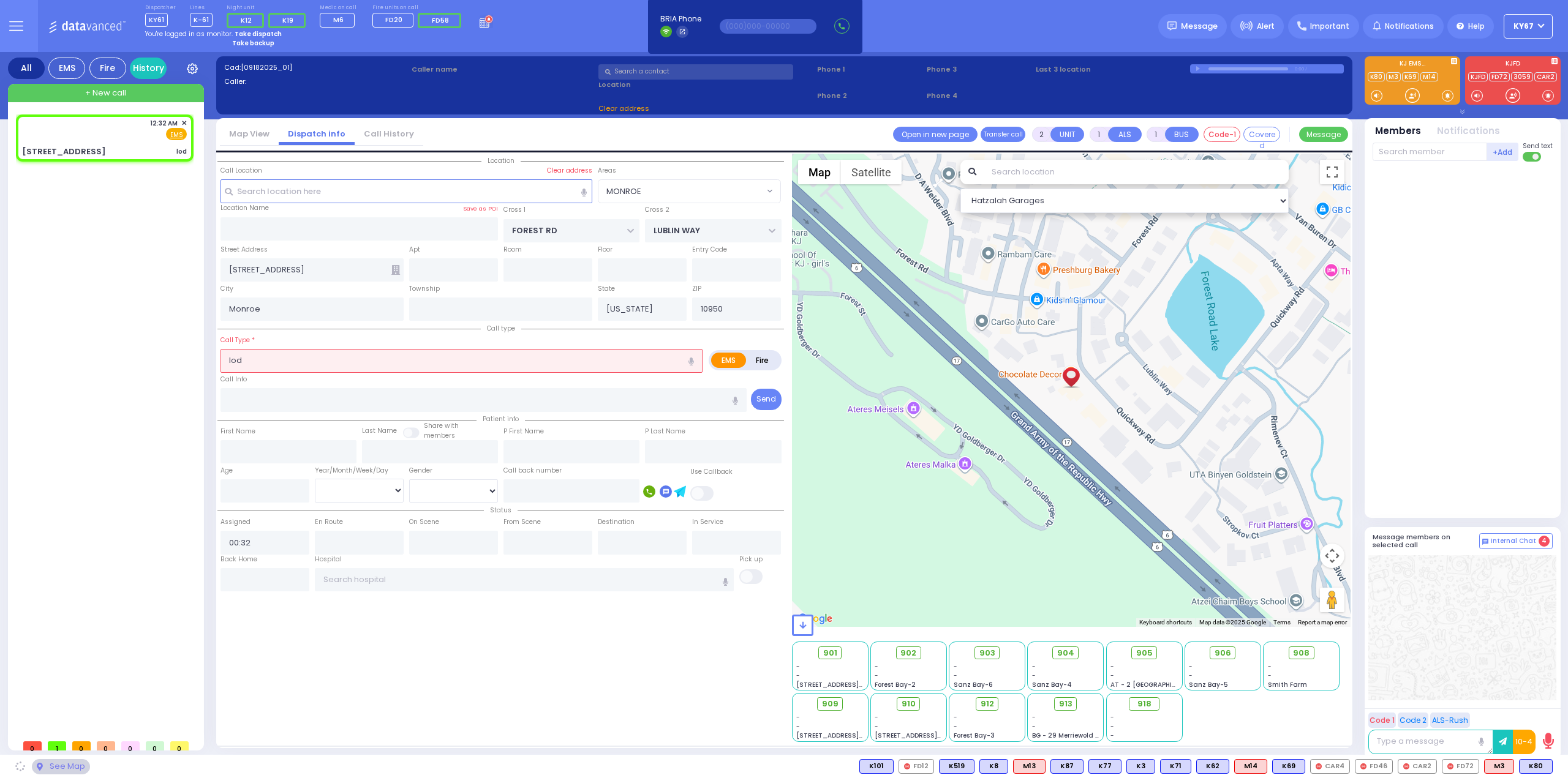
select select "MONROE"
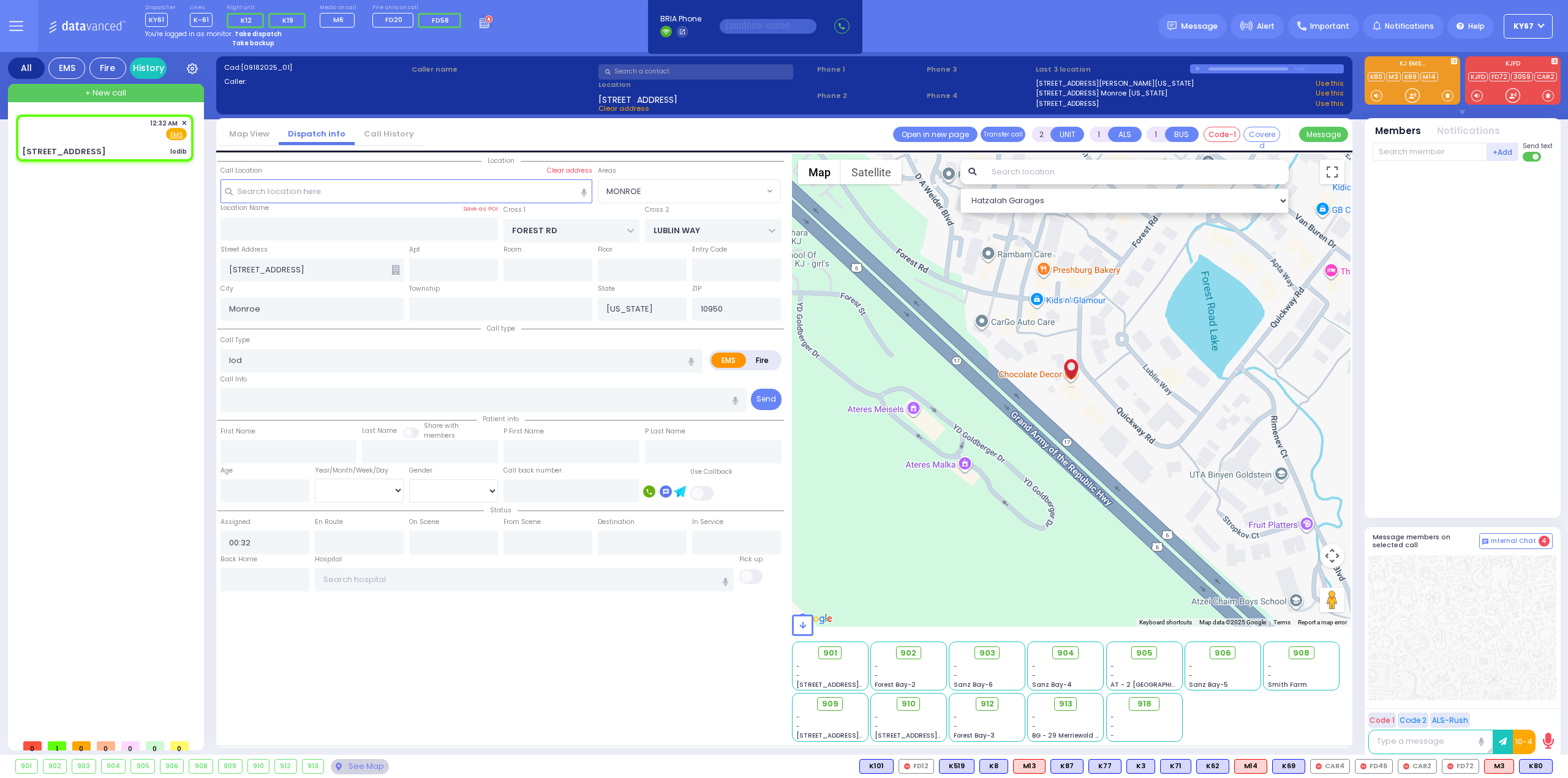
select select
type input "lodib"
radio input "true"
select select
select select "Hatzalah Garages"
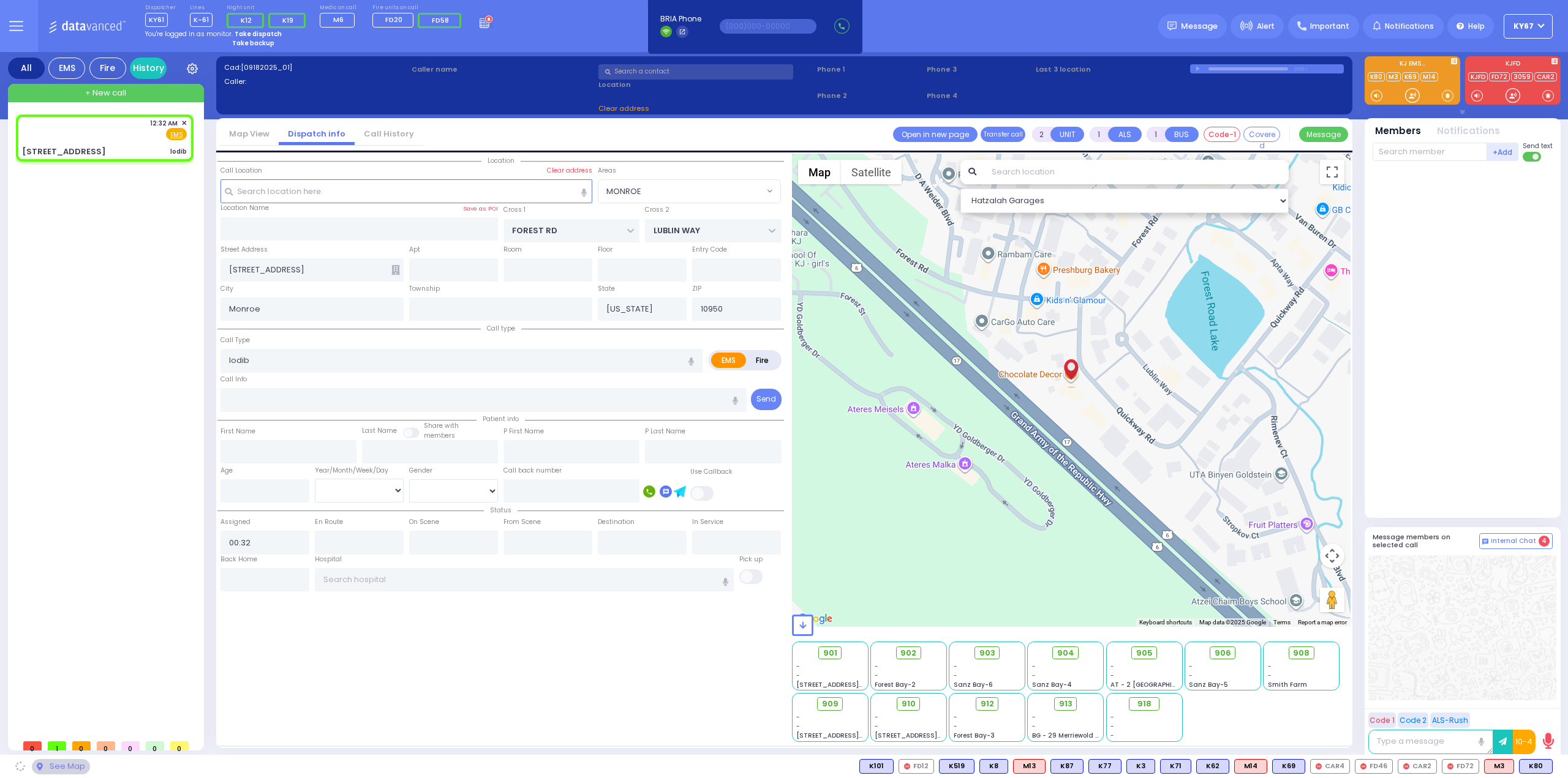
select select "MONROE"
select select
type input "loding"
radio input "true"
select select
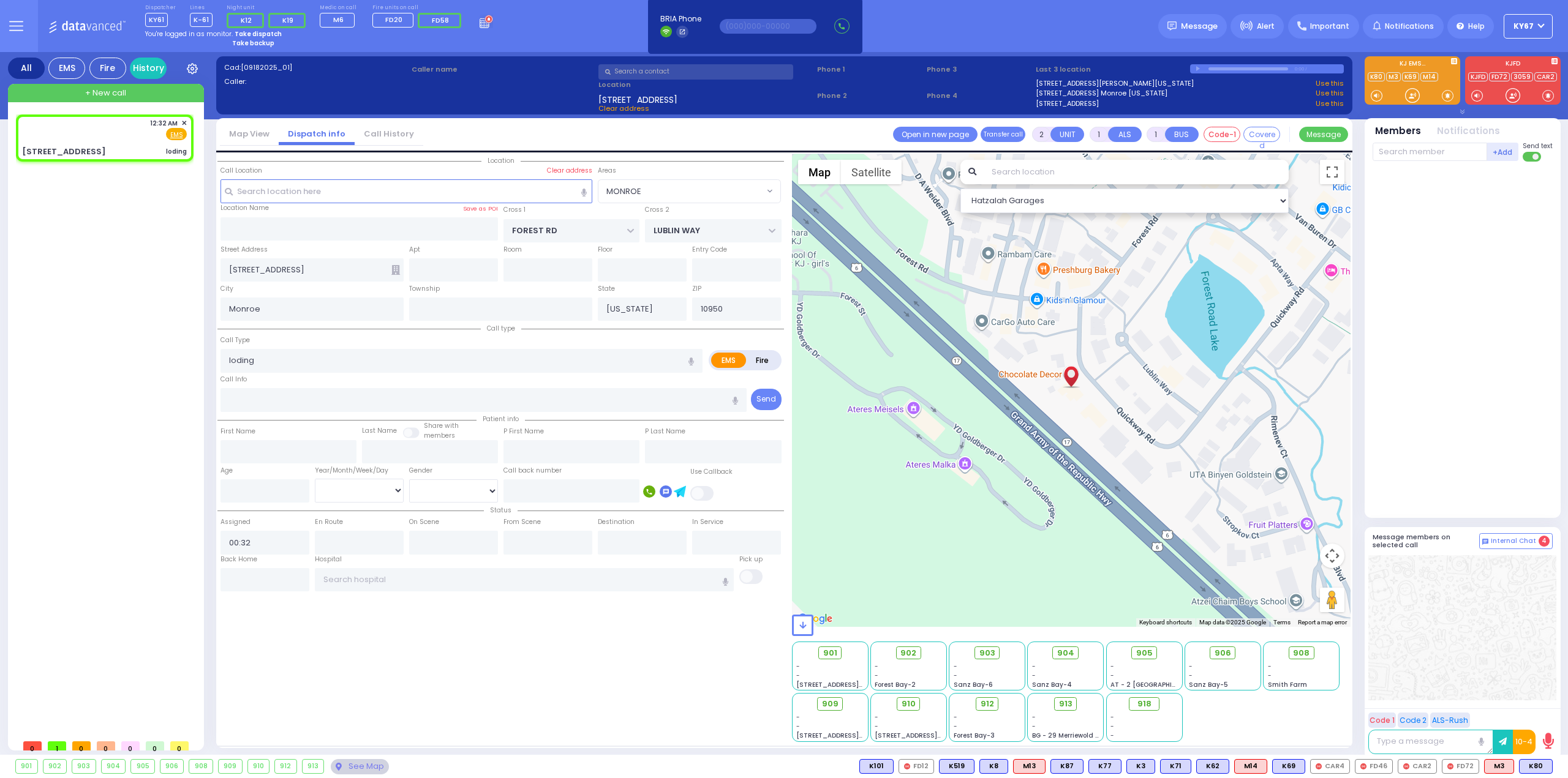
select select "Hatzalah Garages"
select select "MONROE"
click at [1433, 362] on div at bounding box center [1464, 337] width 183 height 341
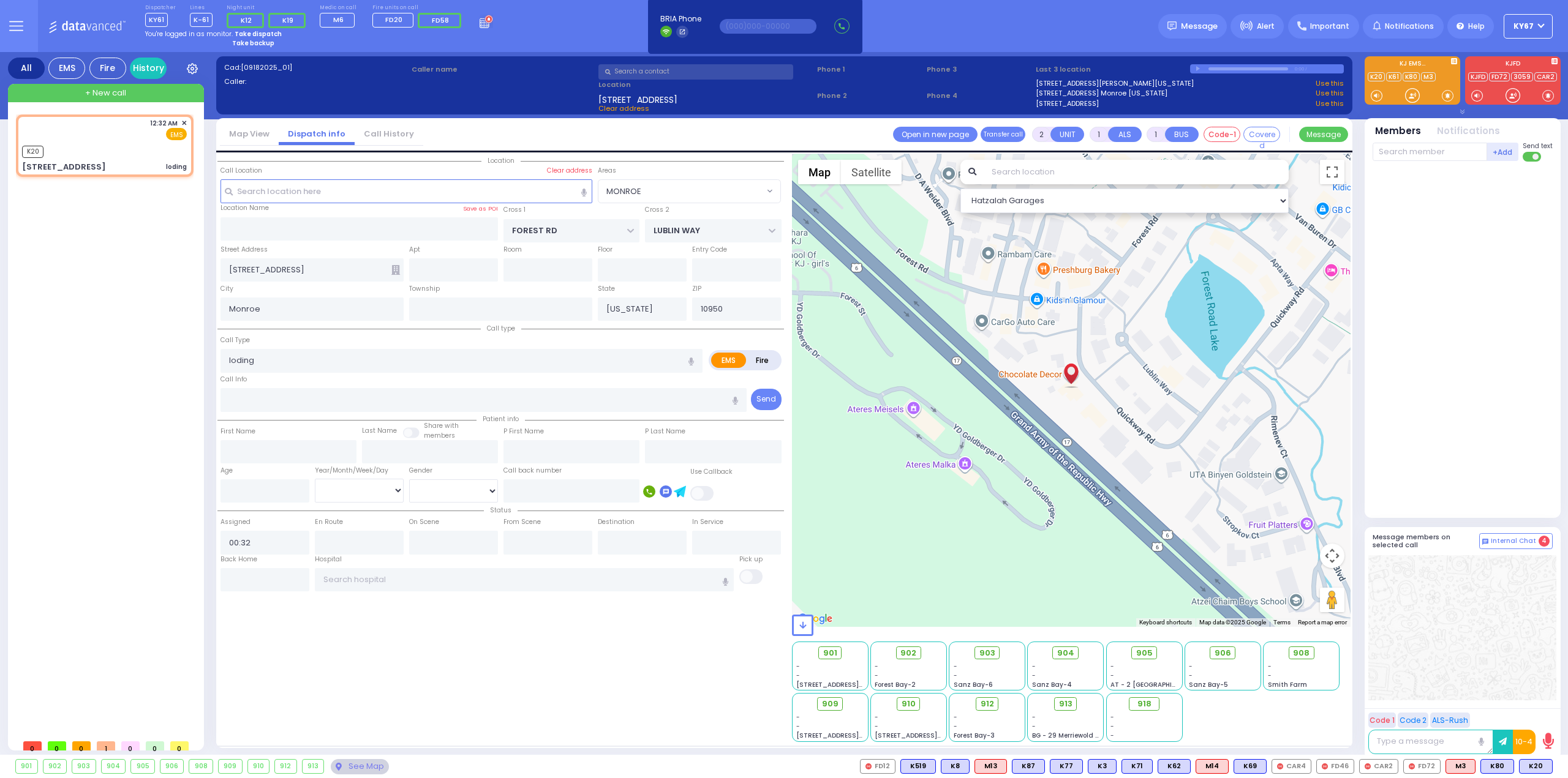
select select
radio input "true"
select select
type input "00:34"
select select "Hatzalah Garages"
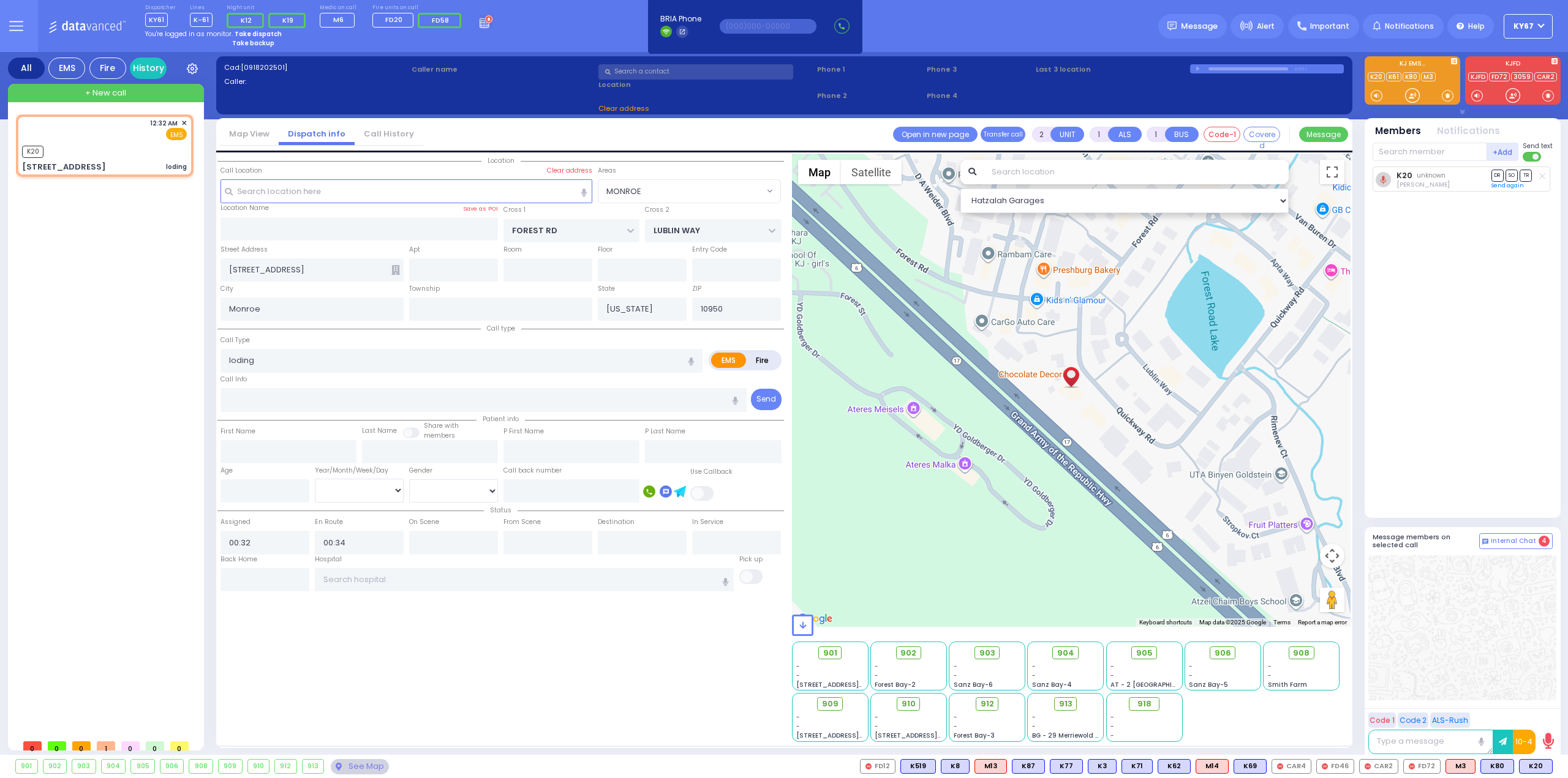
select select "MONROE"
select select
radio input "true"
select select
select select "Hatzalah Garages"
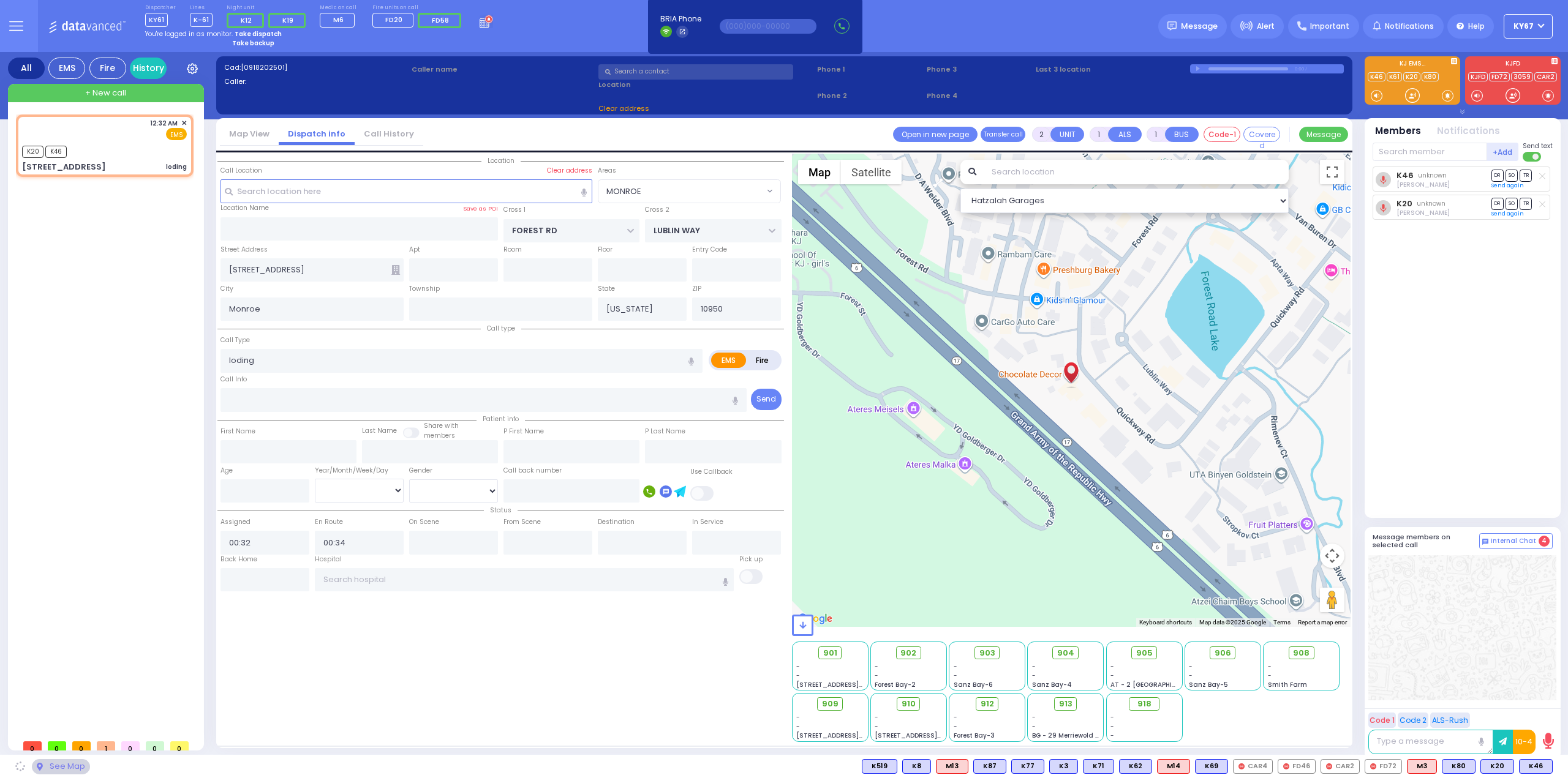
select select "MONROE"
